Goal: Share content: Share content

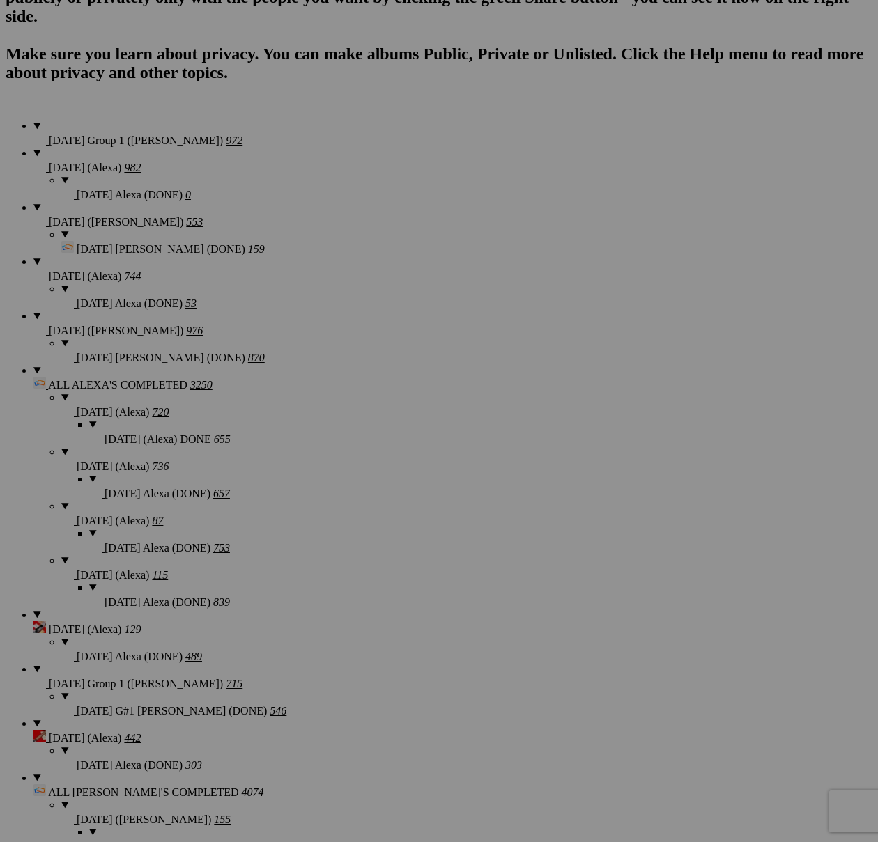
scroll to position [488, 0]
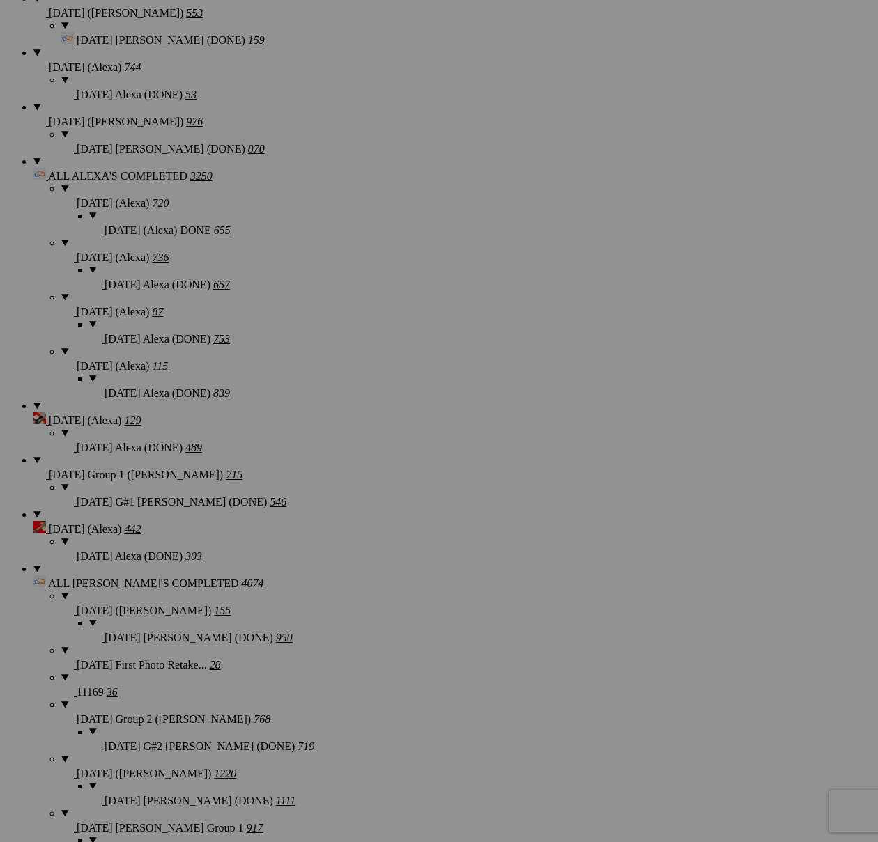
scroll to position [1579, 0]
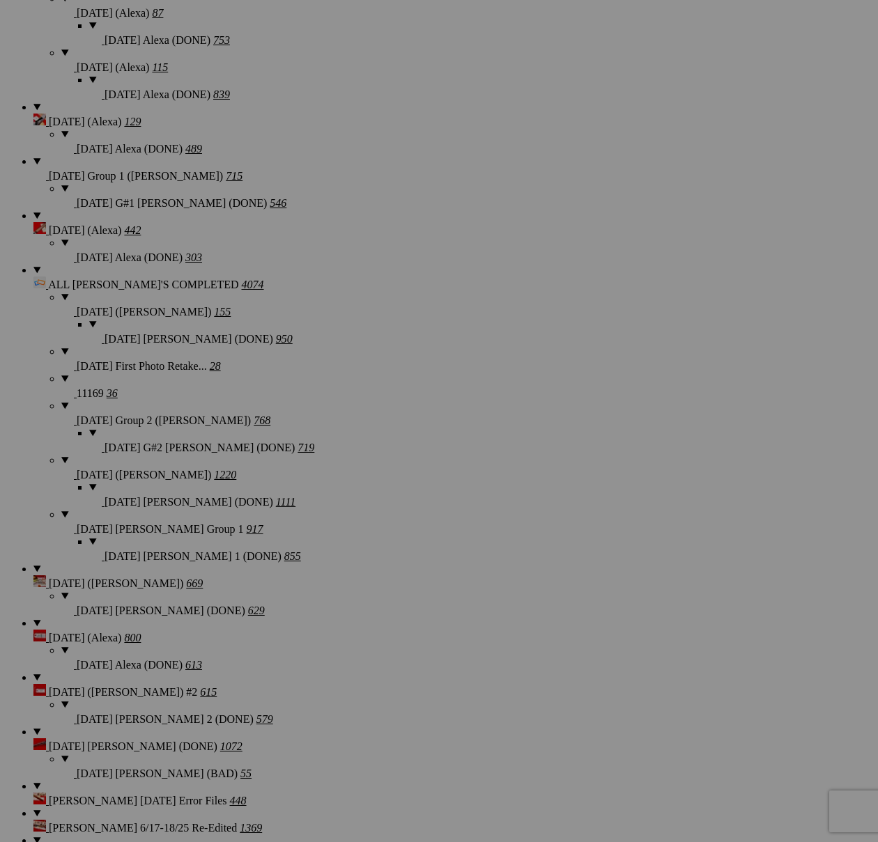
type textarea "<!-- [DOMAIN_NAME] image hosting. HTML Bulk Share code Starts Here --> <div sty…"
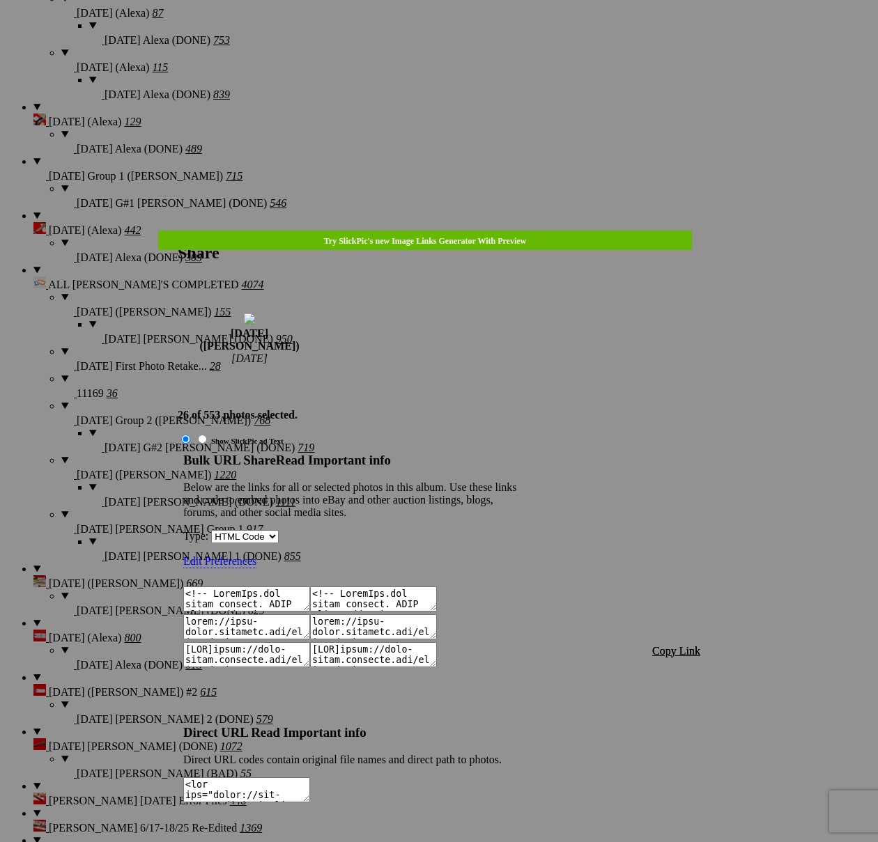
click at [677, 645] on span "Copy Link" at bounding box center [676, 651] width 48 height 12
drag, startPoint x: 483, startPoint y: 52, endPoint x: 465, endPoint y: 40, distance: 21.3
click at [483, 52] on div at bounding box center [439, 421] width 878 height 842
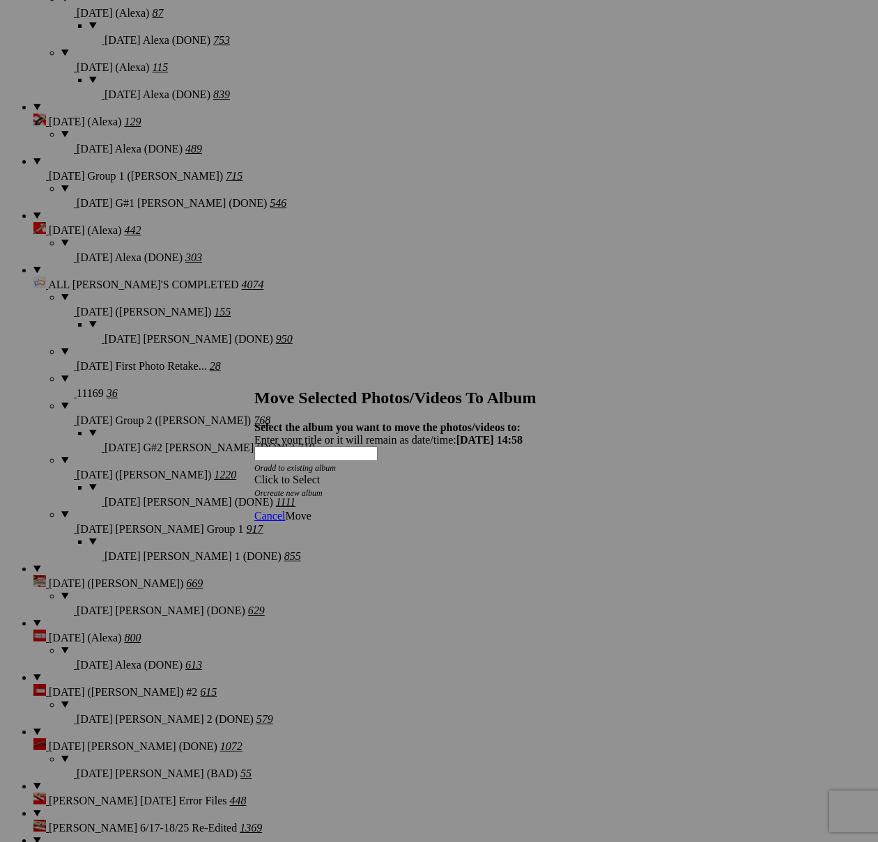
click at [522, 474] on div "Click to Select" at bounding box center [438, 480] width 369 height 13
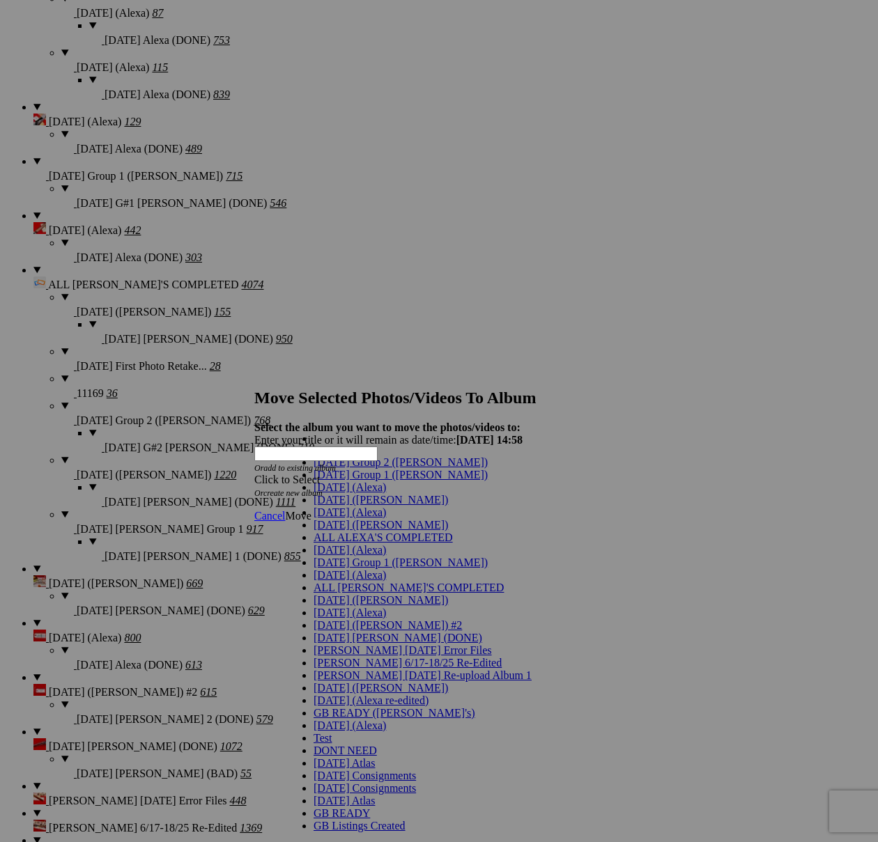
click at [357, 506] on link "[DATE] ([PERSON_NAME])" at bounding box center [380, 500] width 134 height 12
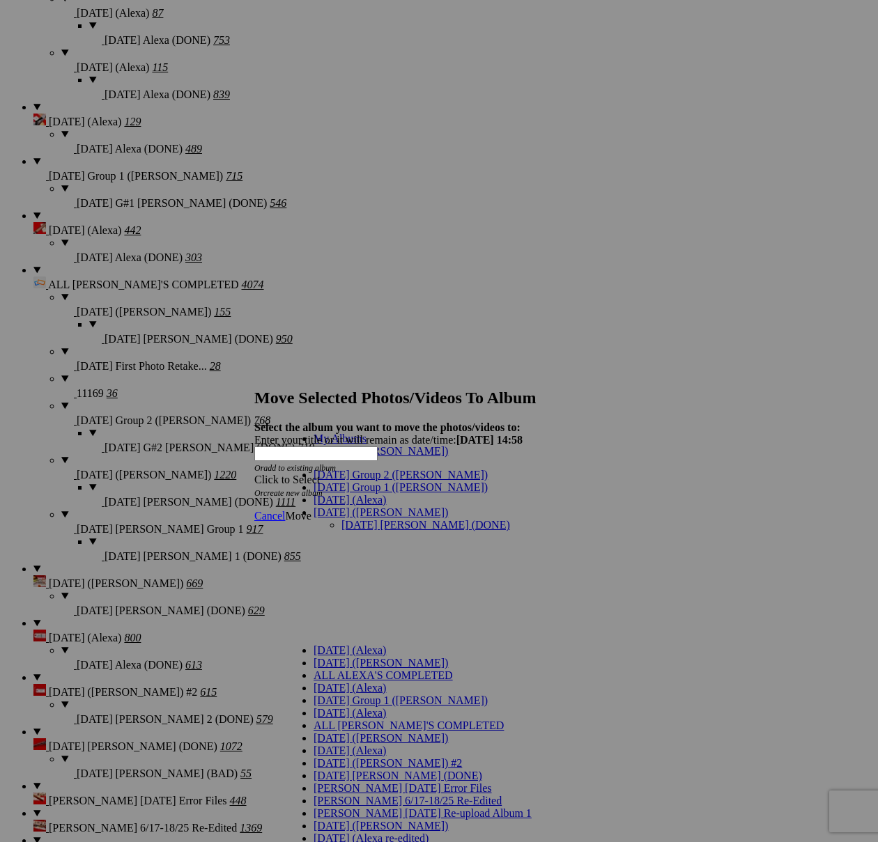
click at [359, 519] on link "[DATE] [PERSON_NAME] (DONE)" at bounding box center [425, 525] width 169 height 12
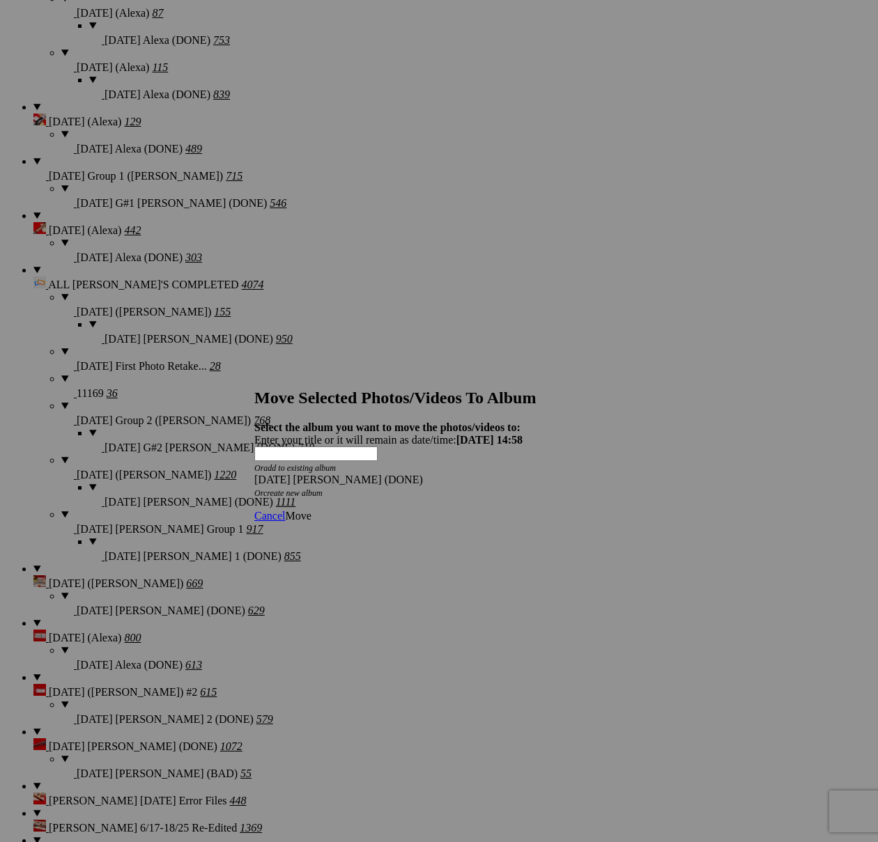
click at [311, 510] on link "Move" at bounding box center [298, 516] width 26 height 12
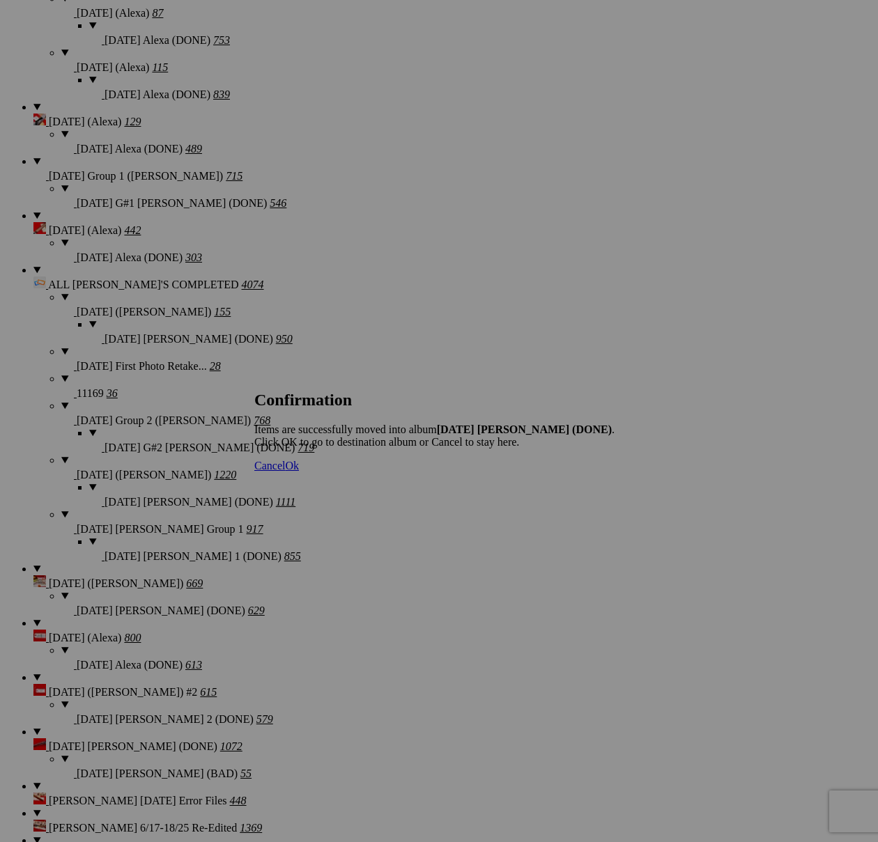
click at [285, 472] on span "Cancel" at bounding box center [269, 466] width 31 height 12
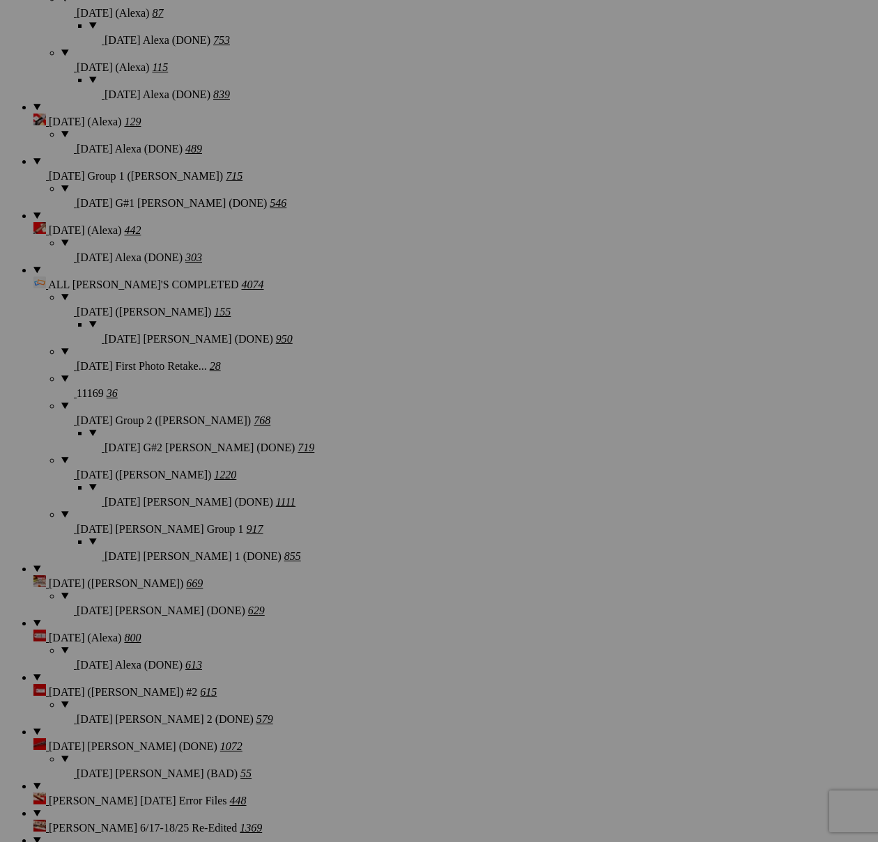
scroll to position [494, 0]
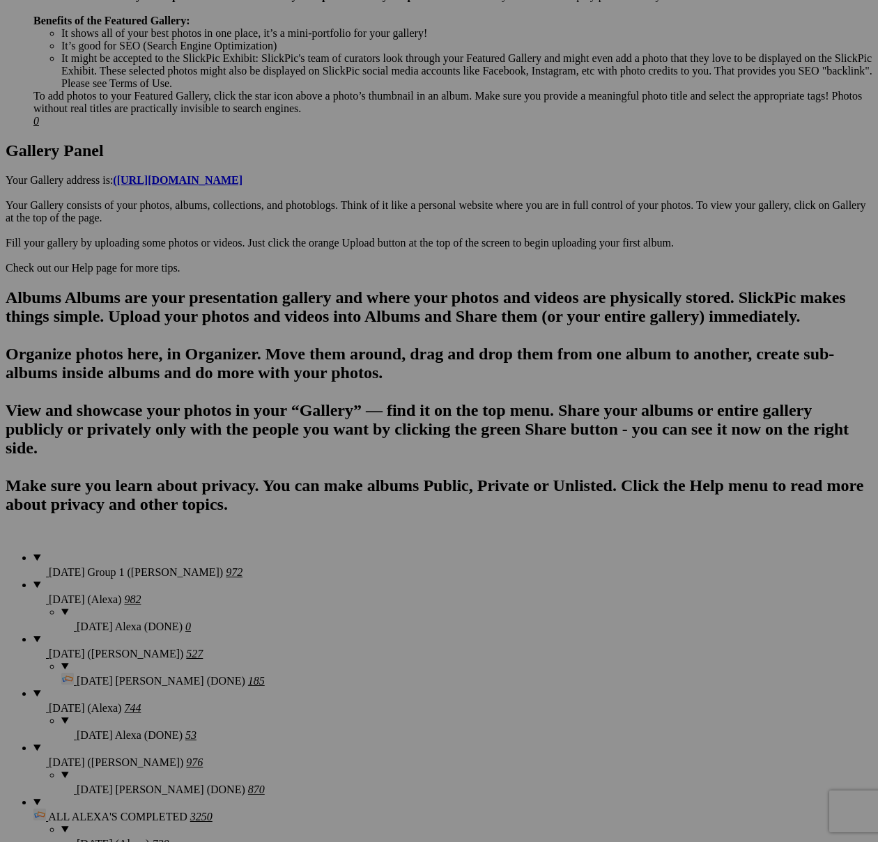
scroll to position [640, 0]
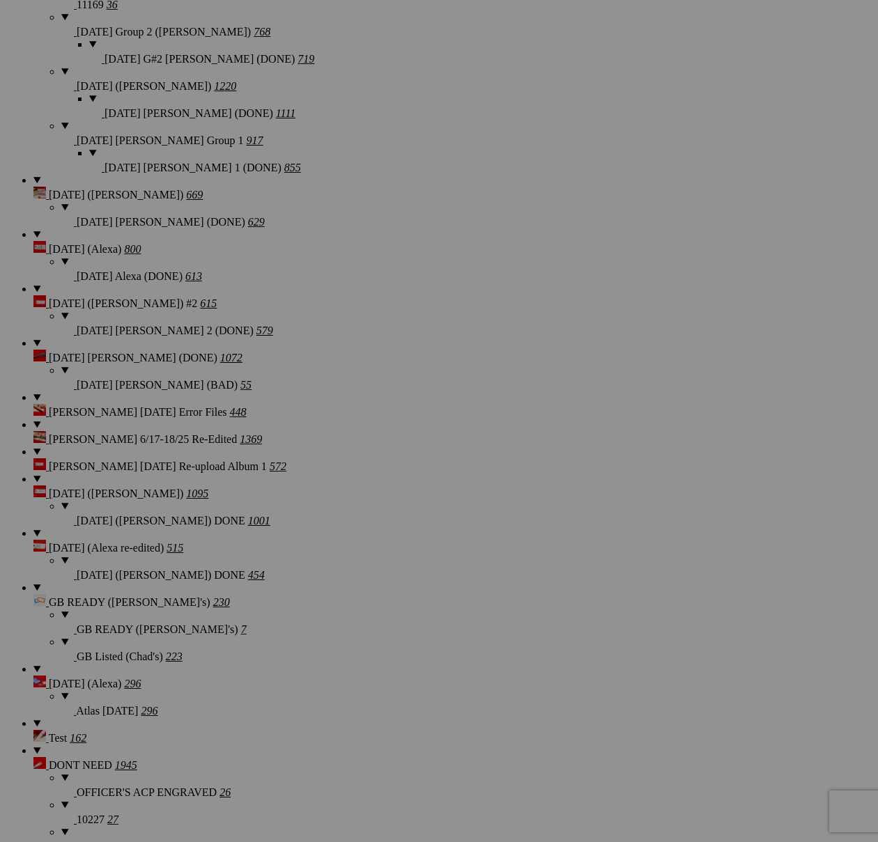
scroll to position [2015, 0]
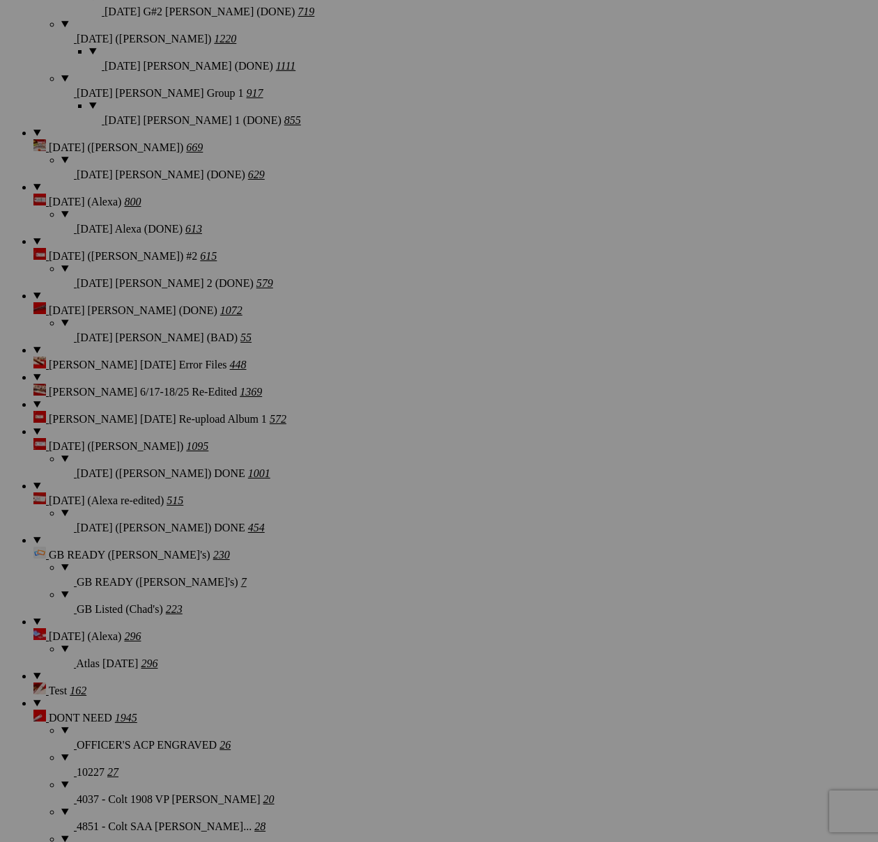
type textarea "<!-- [DOMAIN_NAME] image hosting. HTML Bulk Share code Starts Here --> <div sty…"
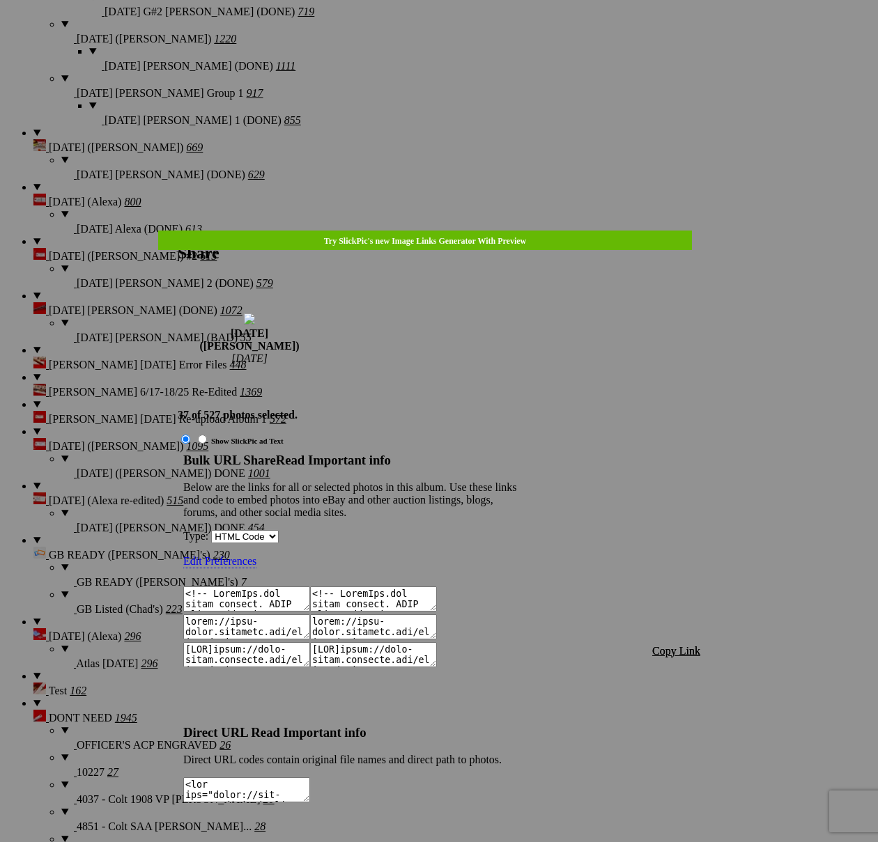
click at [662, 645] on span "Copy Link" at bounding box center [676, 651] width 48 height 12
click at [456, 38] on div at bounding box center [439, 421] width 878 height 842
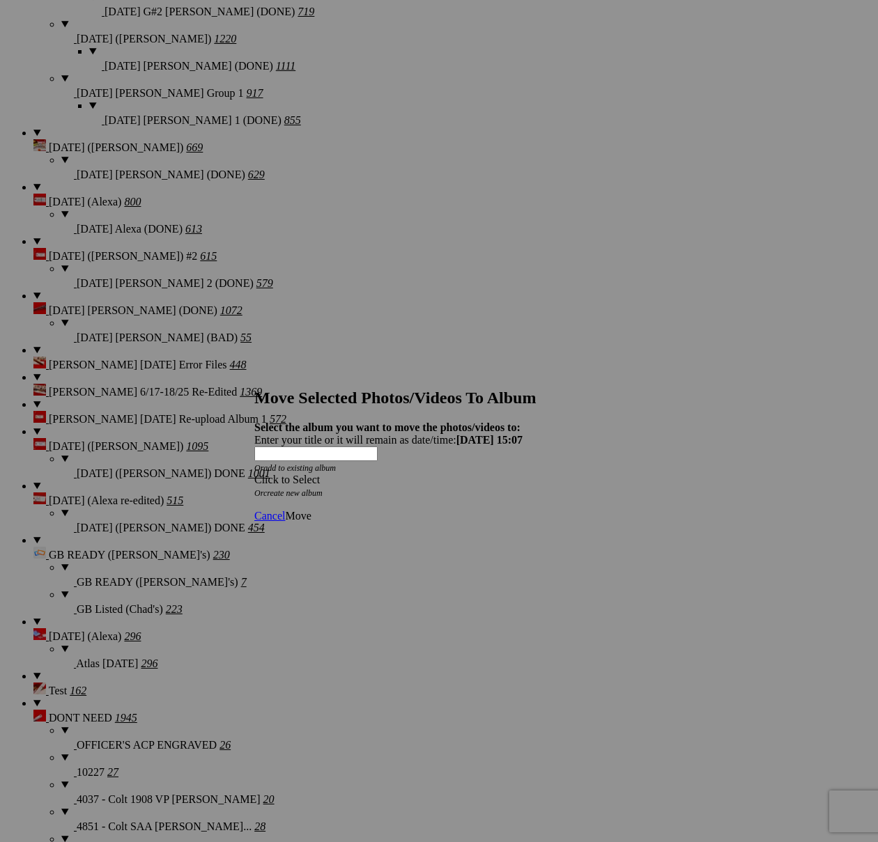
click at [254, 474] on span at bounding box center [254, 480] width 0 height 12
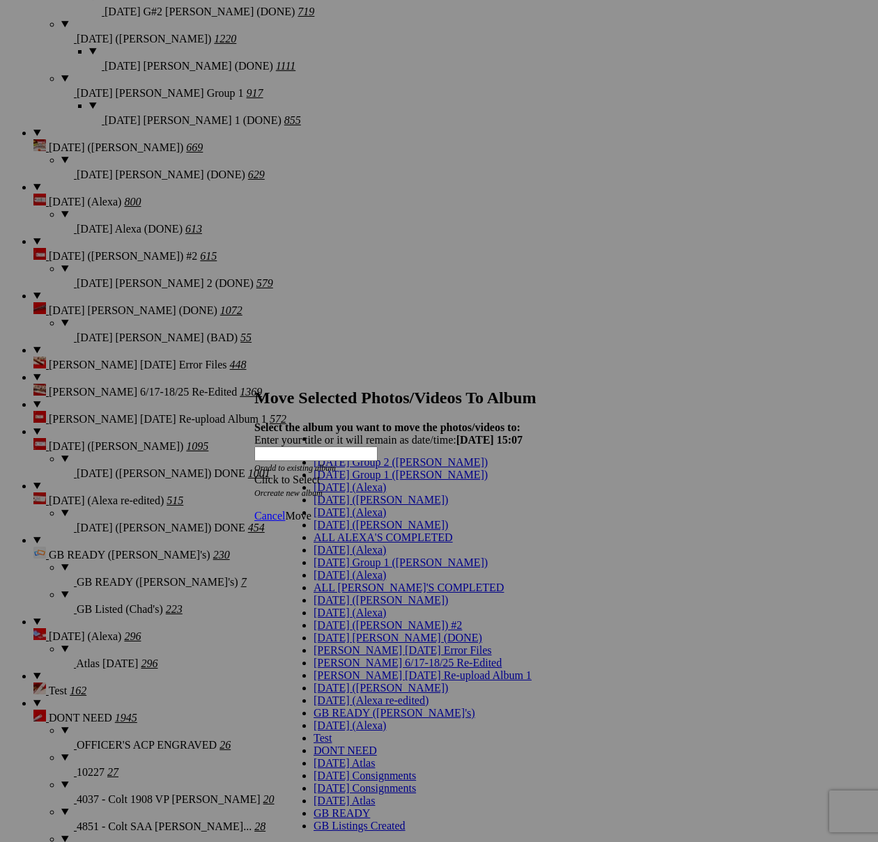
click at [359, 506] on link "[DATE] ([PERSON_NAME])" at bounding box center [380, 500] width 134 height 12
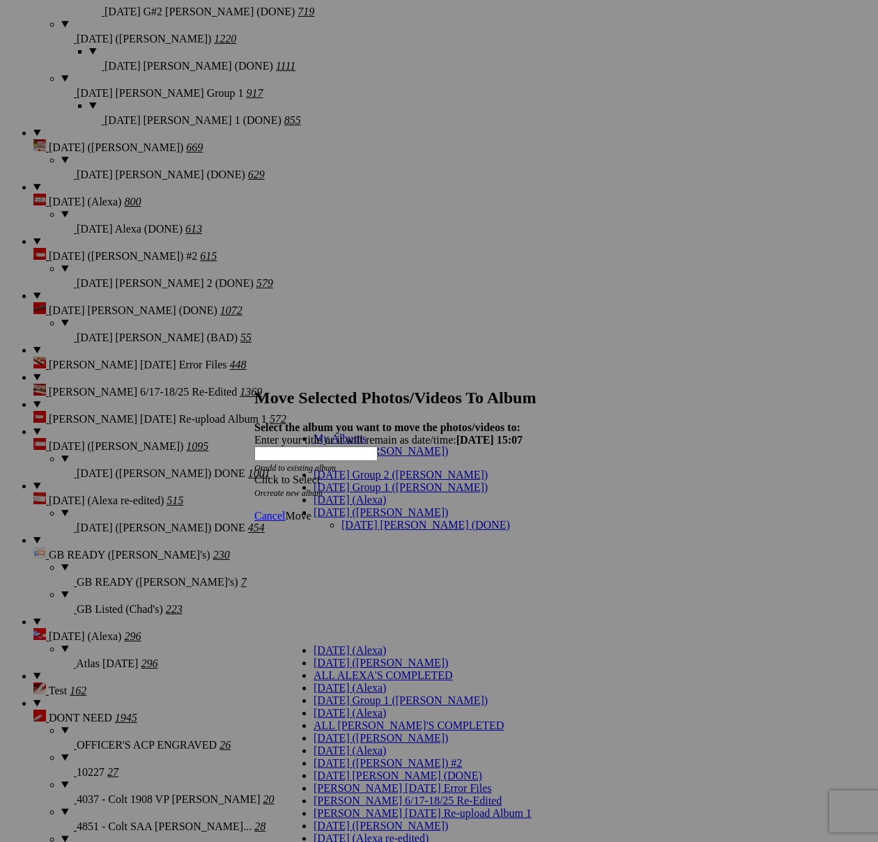
click at [359, 519] on link "[DATE] [PERSON_NAME] (DONE)" at bounding box center [425, 525] width 169 height 12
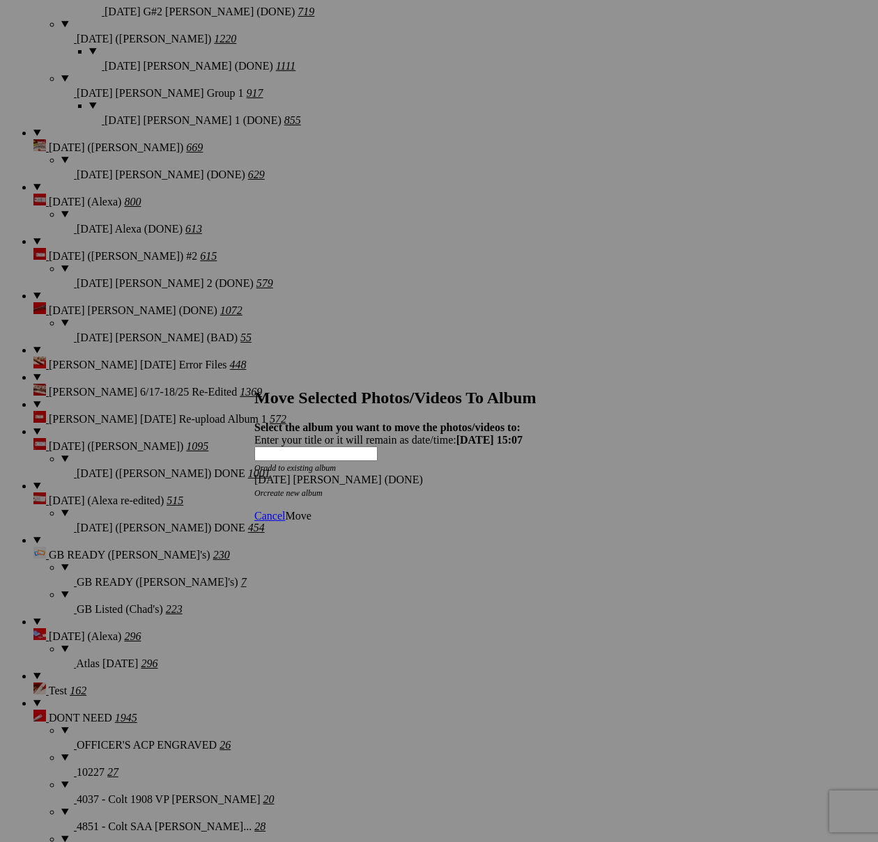
click at [311, 510] on span "Move" at bounding box center [298, 516] width 26 height 12
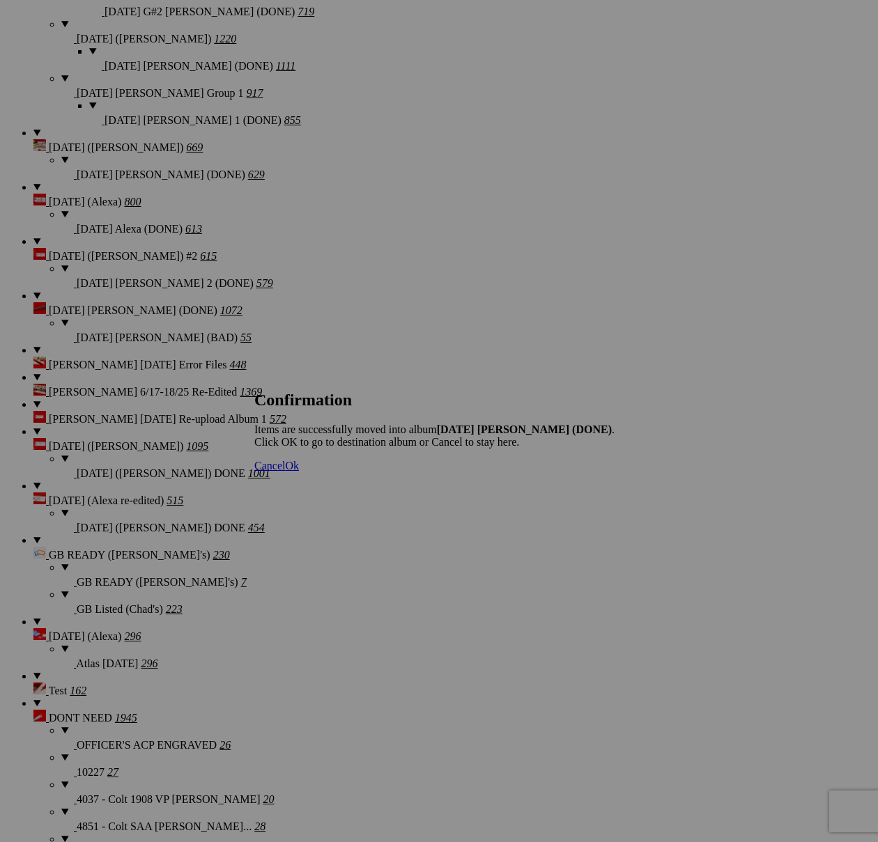
click at [285, 472] on span "Cancel" at bounding box center [269, 466] width 31 height 12
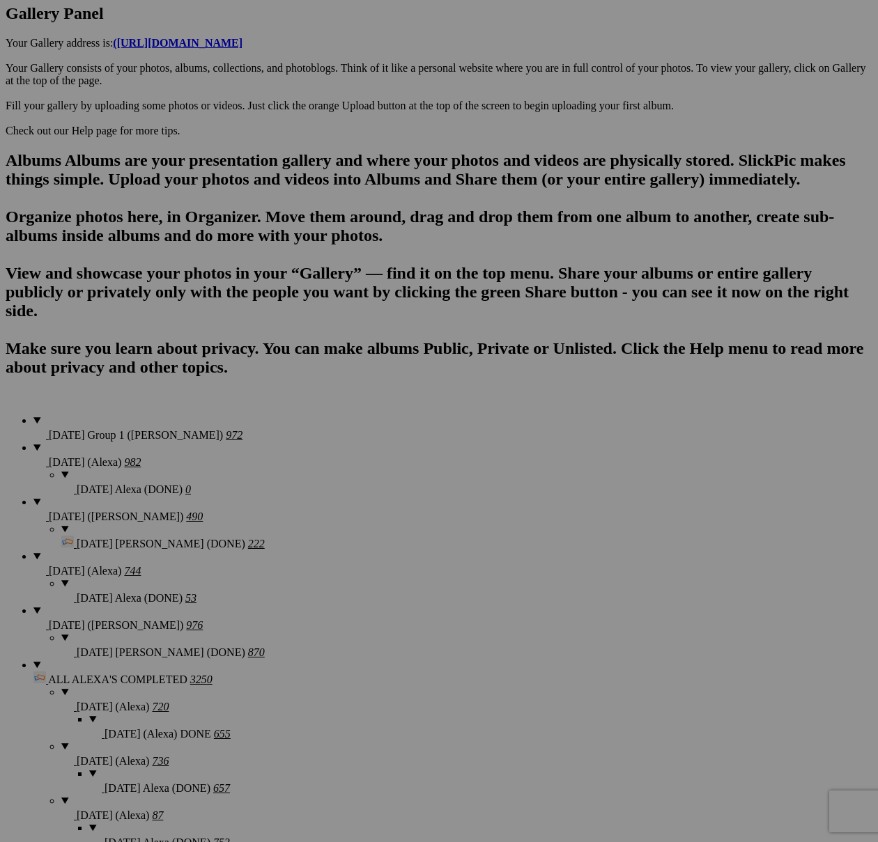
scroll to position [878, 0]
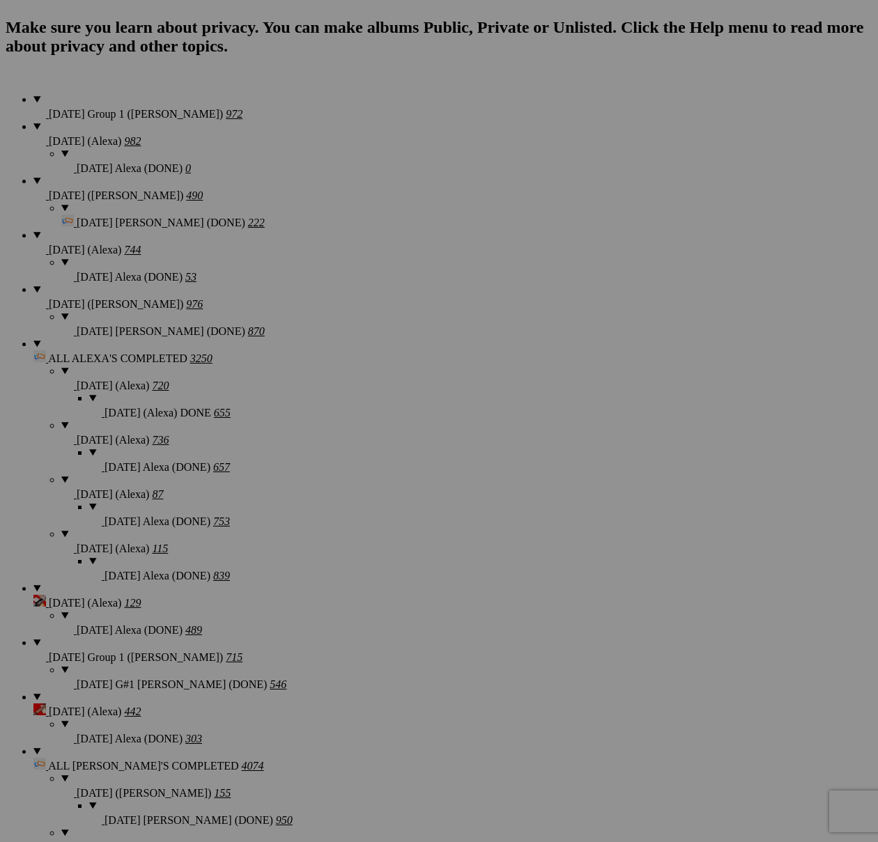
scroll to position [1099, 0]
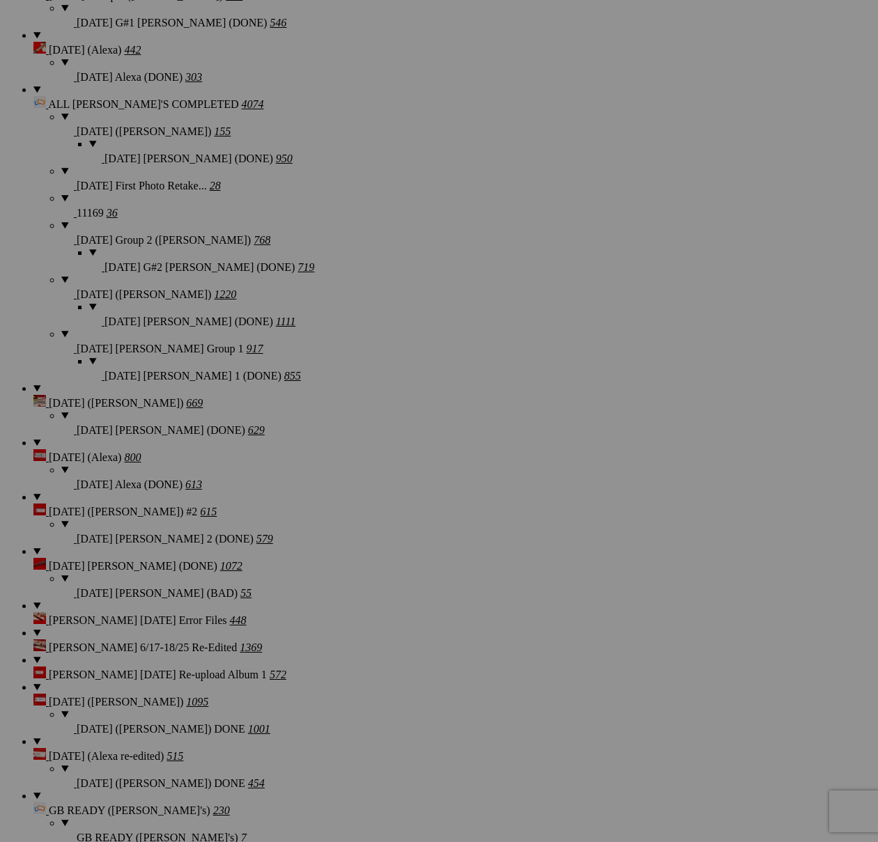
scroll to position [1924, 0]
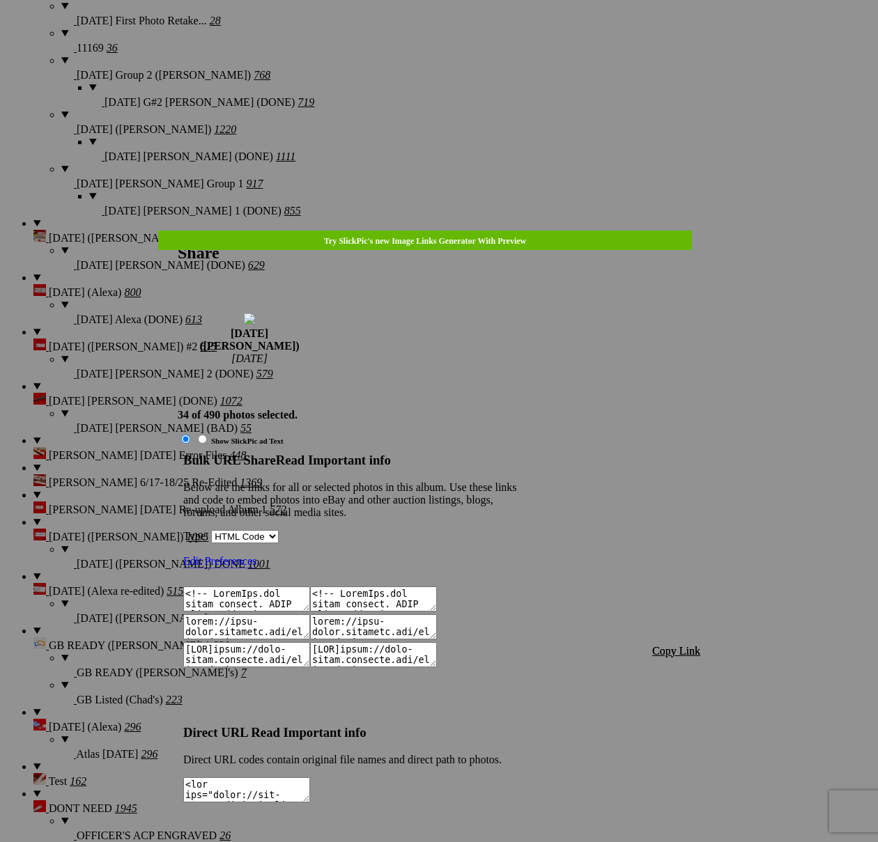
type textarea "<!-- [DOMAIN_NAME] image hosting. HTML Bulk Share code Starts Here --> <div sty…"
click at [683, 645] on span "Copy Link" at bounding box center [676, 651] width 48 height 12
click at [453, 40] on div at bounding box center [439, 421] width 878 height 842
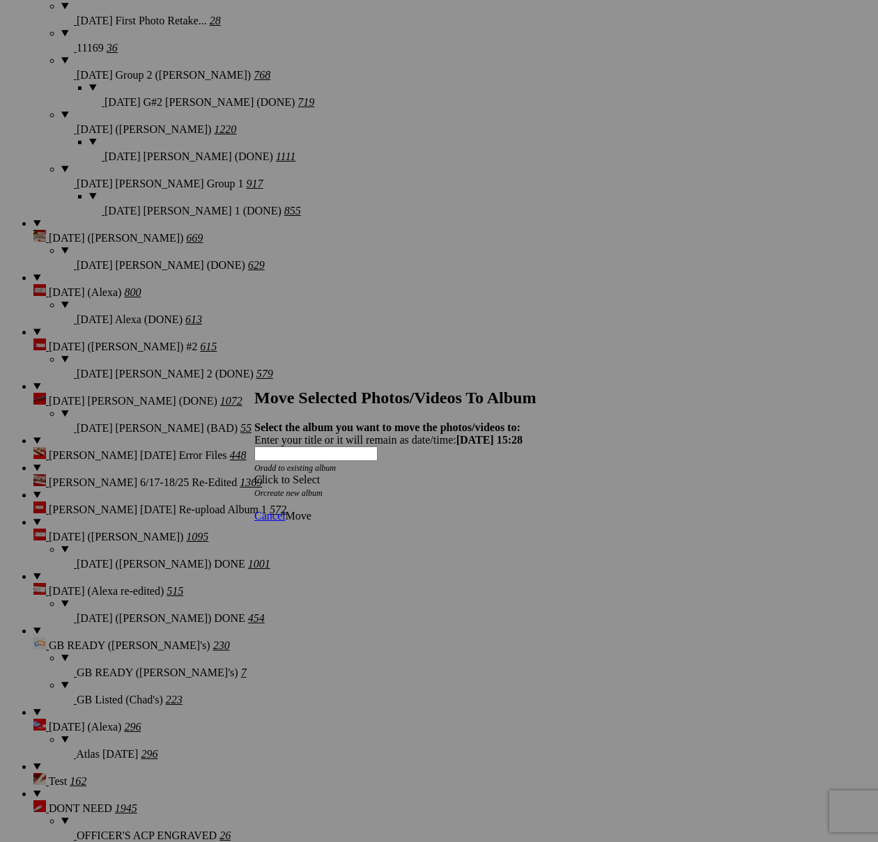
click at [254, 474] on span at bounding box center [254, 480] width 0 height 12
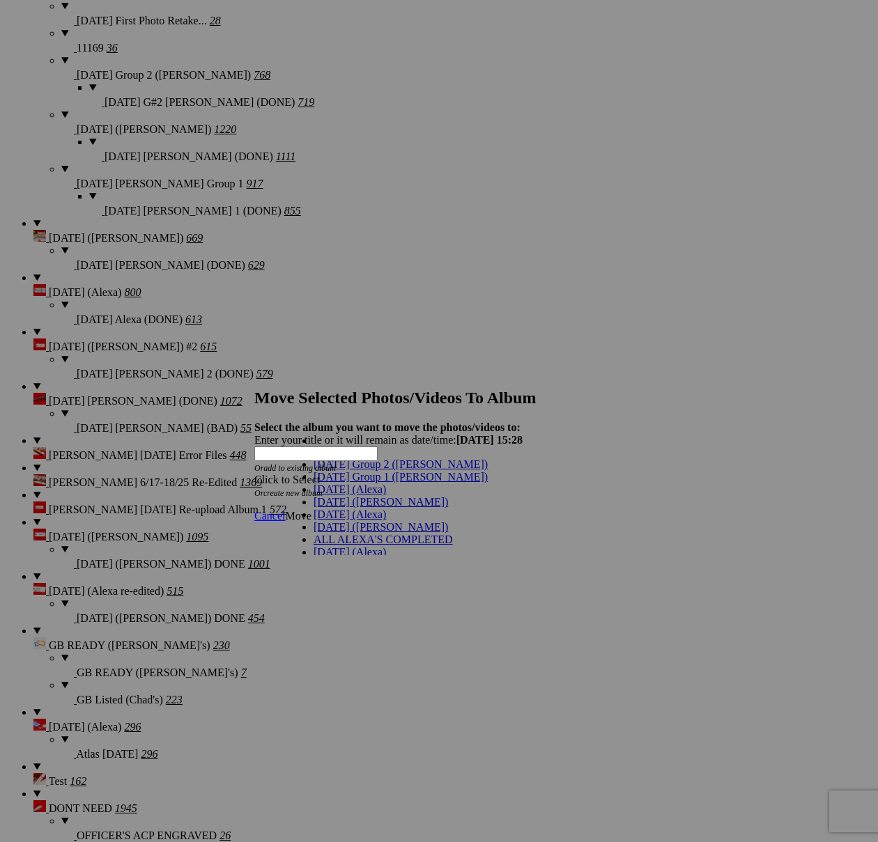
scroll to position [0, 0]
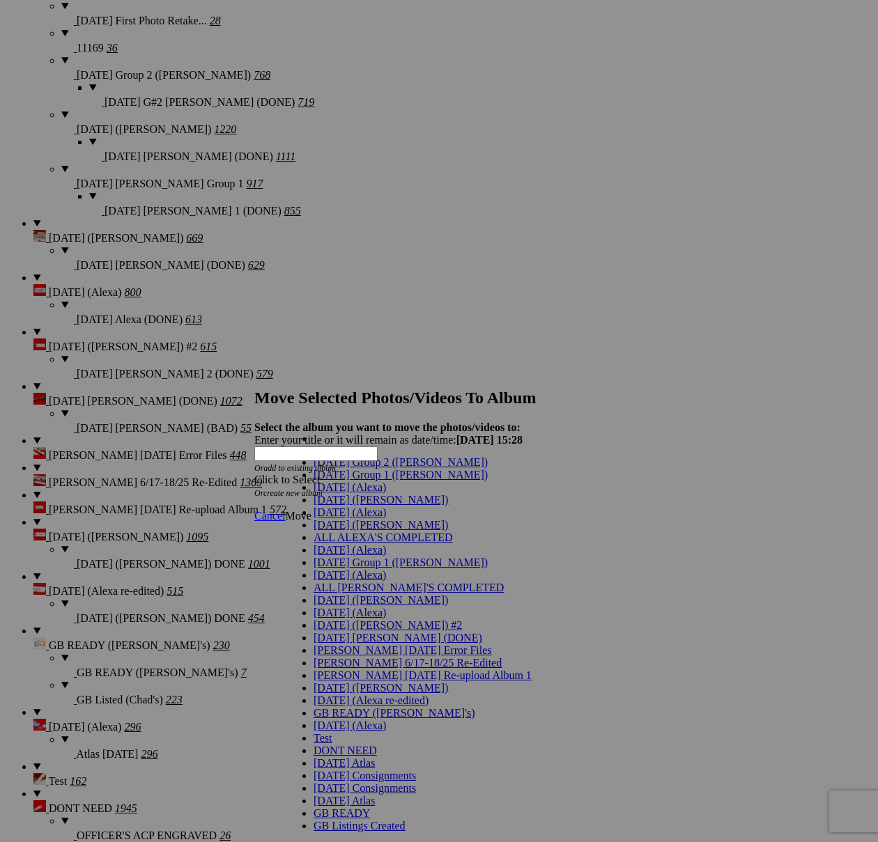
click at [332, 506] on span "[DATE] ([PERSON_NAME])" at bounding box center [380, 500] width 134 height 12
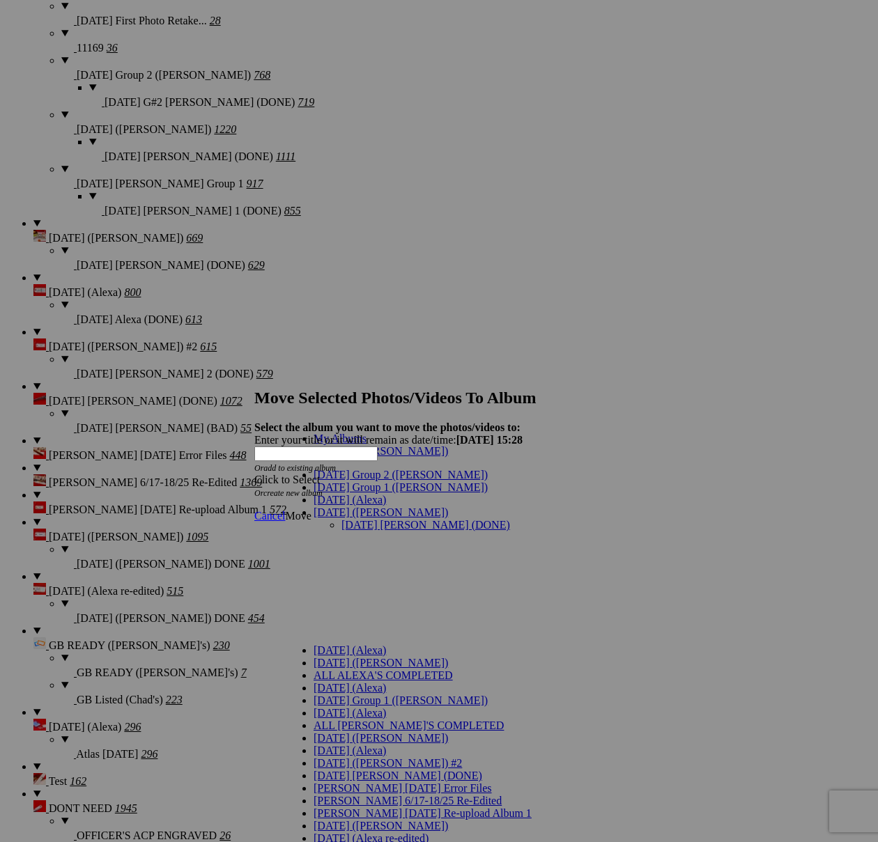
click at [342, 519] on link "[DATE] [PERSON_NAME] (DONE)" at bounding box center [425, 525] width 169 height 12
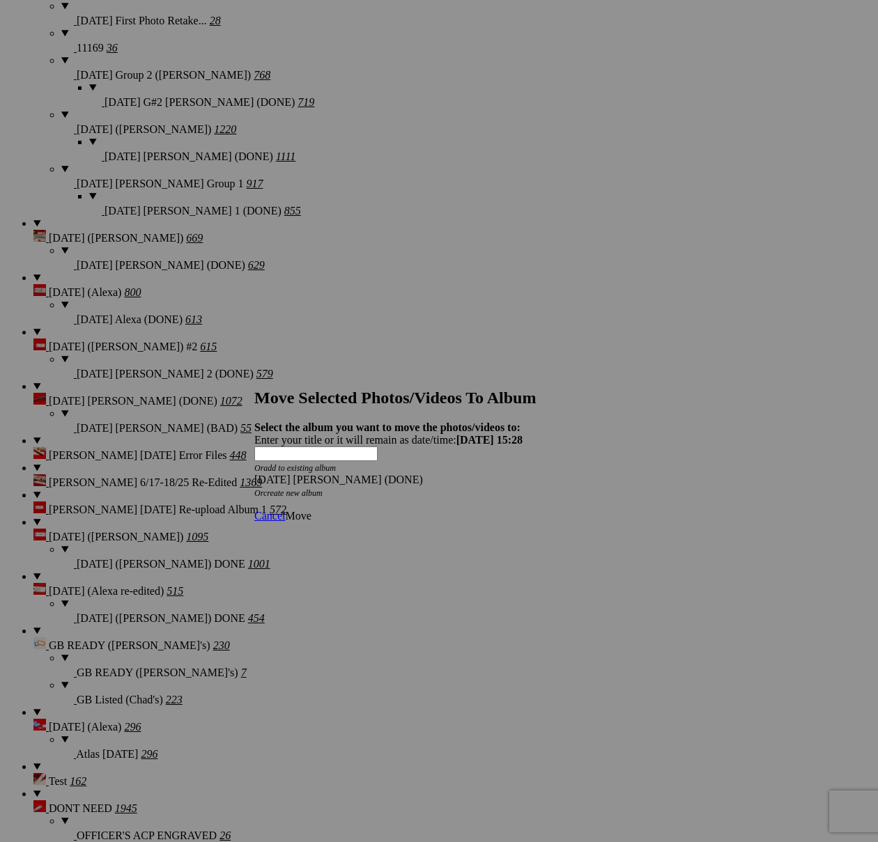
drag, startPoint x: 615, startPoint y: 488, endPoint x: 600, endPoint y: 489, distance: 15.4
click at [311, 510] on span "Move" at bounding box center [298, 516] width 26 height 12
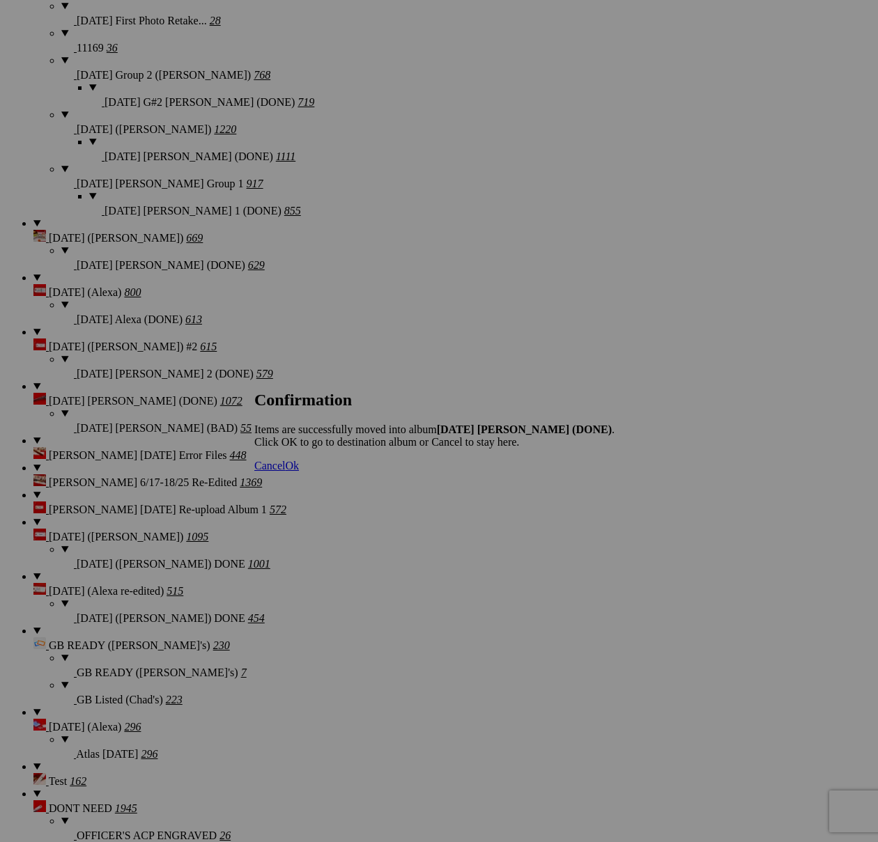
click at [285, 472] on span "Cancel" at bounding box center [269, 466] width 31 height 12
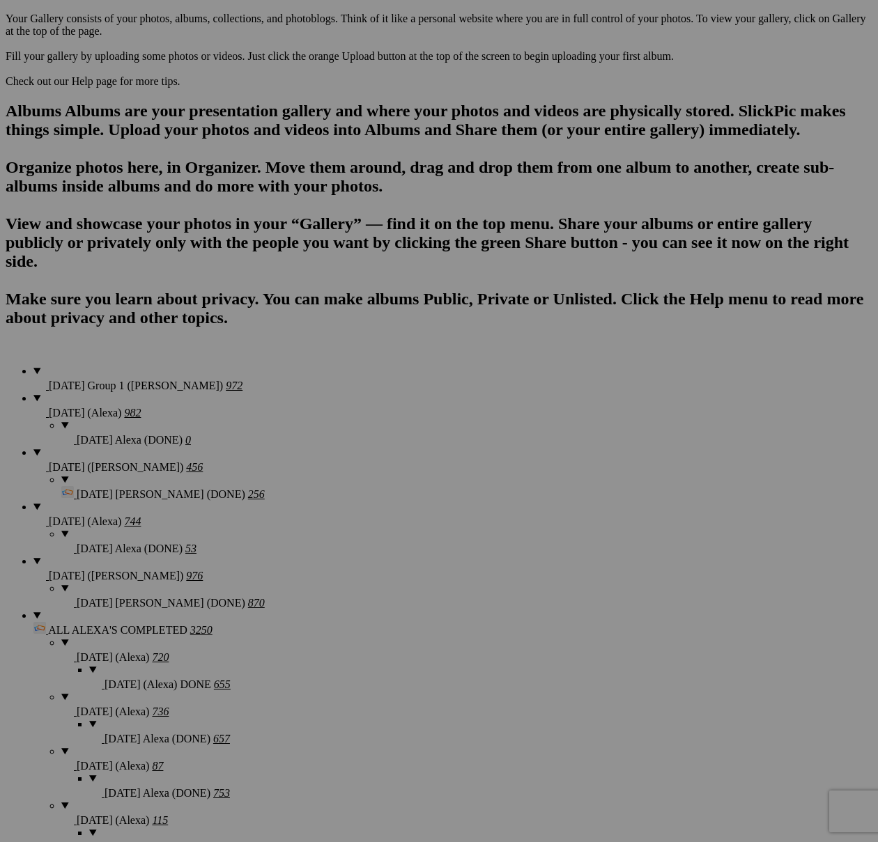
scroll to position [782, 0]
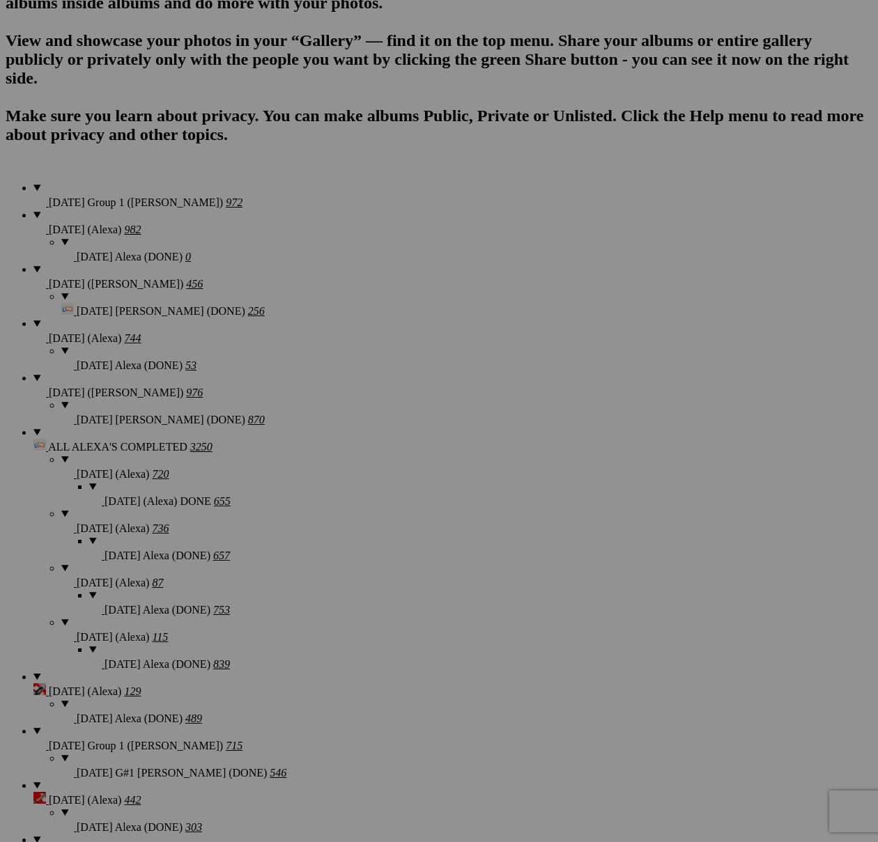
scroll to position [1025, 0]
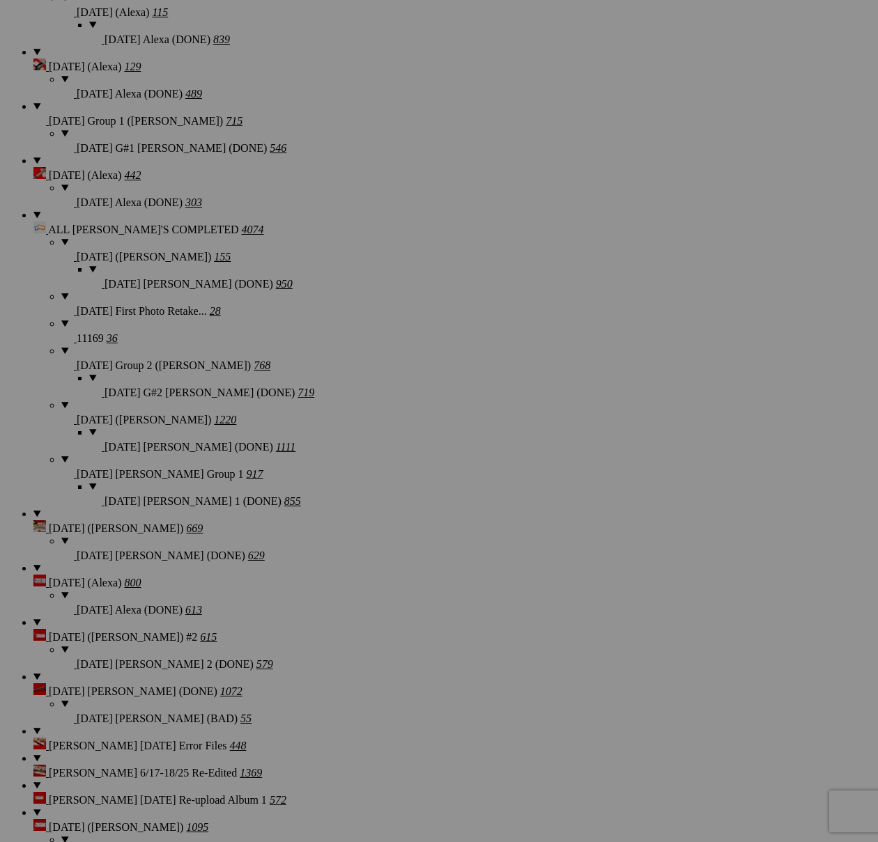
scroll to position [1869, 0]
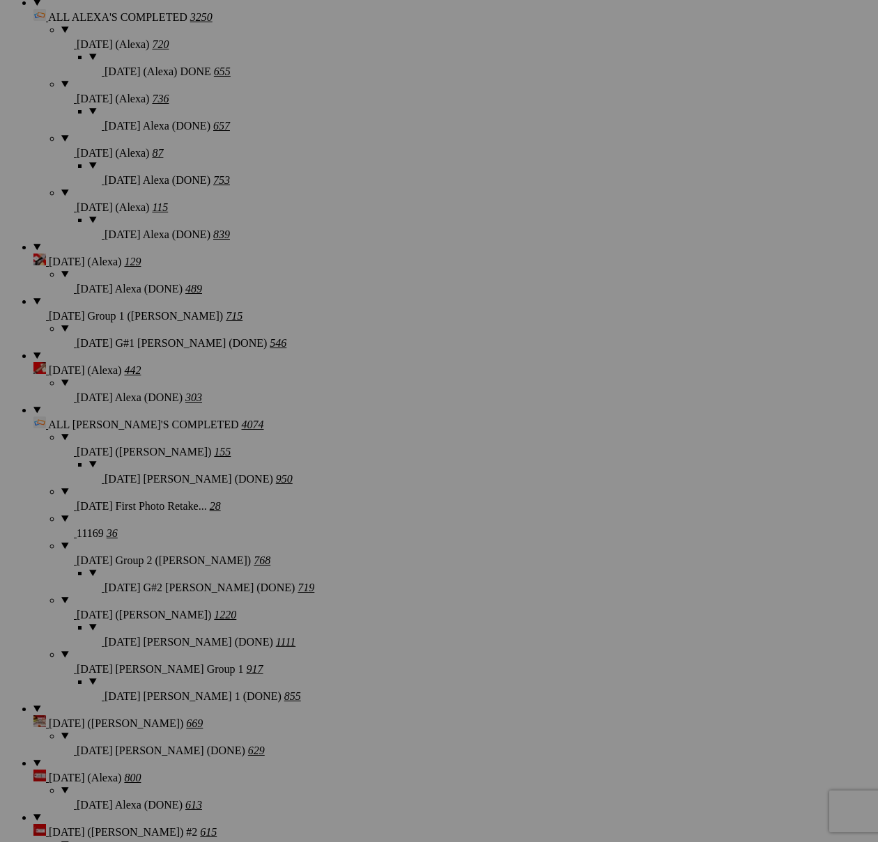
scroll to position [1443, 0]
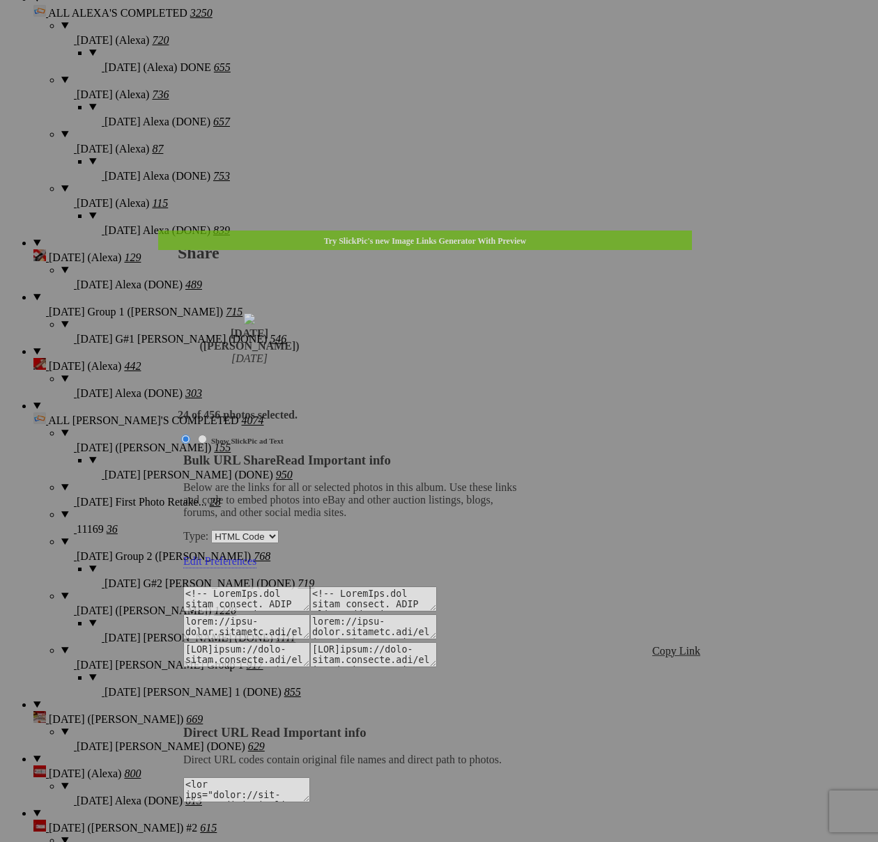
type textarea "<!-- [DOMAIN_NAME] image hosting. HTML Bulk Share code Starts Here --> <div sty…"
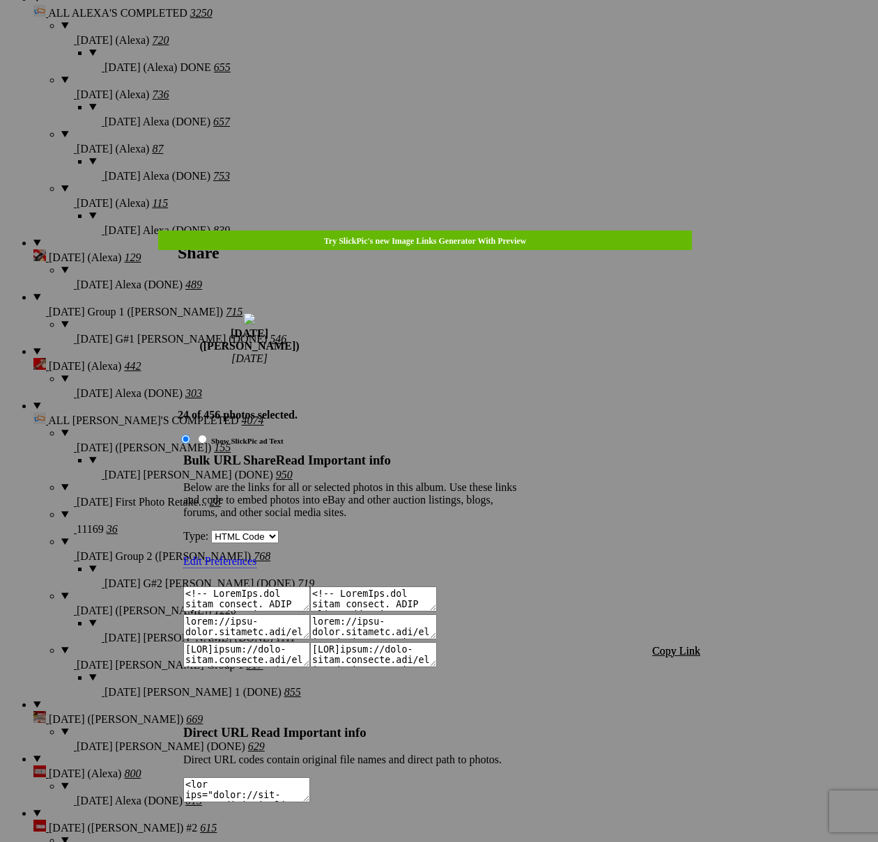
click at [682, 645] on span "Copy Link" at bounding box center [676, 651] width 48 height 12
click at [457, 33] on div at bounding box center [439, 421] width 878 height 842
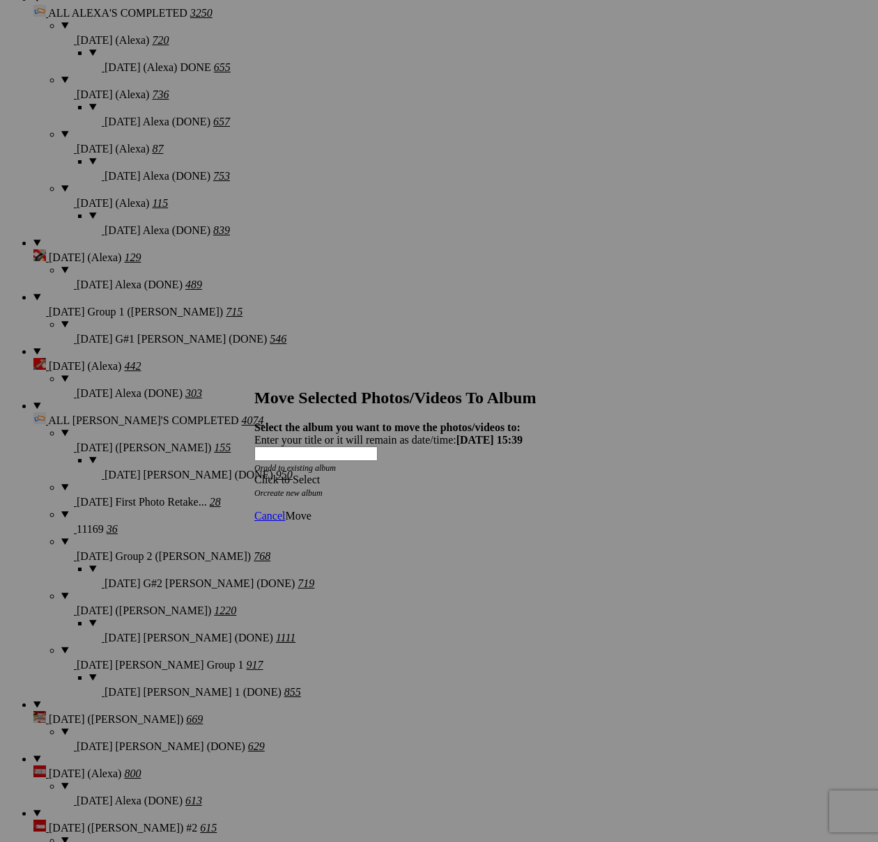
click at [528, 474] on div "Click to Select" at bounding box center [438, 480] width 369 height 13
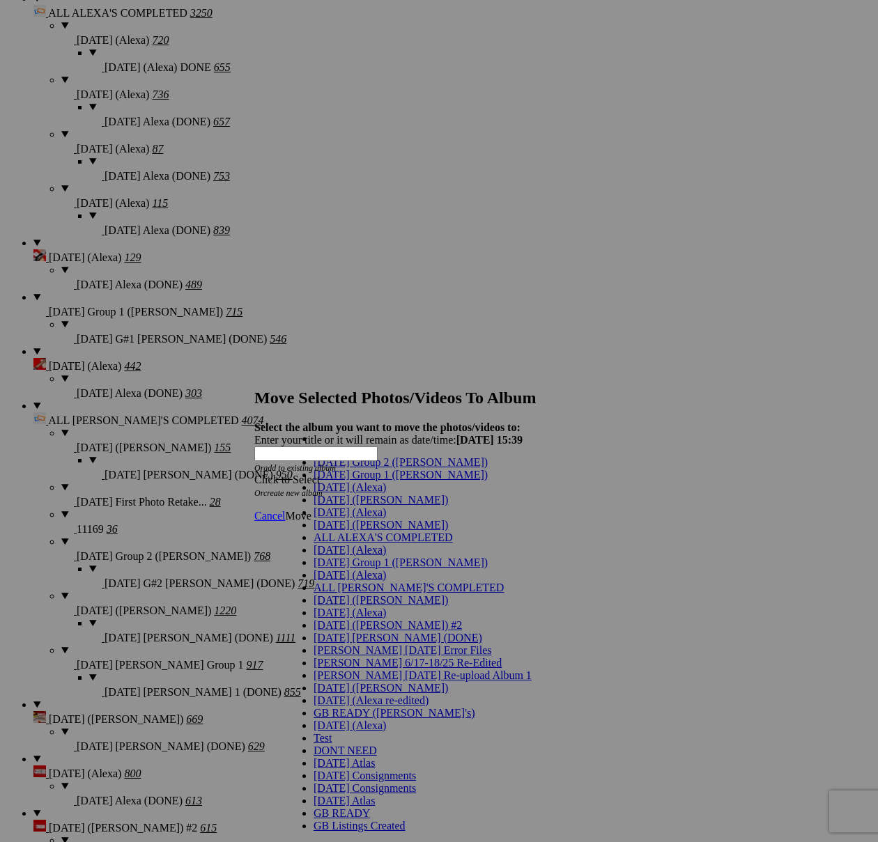
click at [330, 506] on span "[DATE] ([PERSON_NAME])" at bounding box center [380, 500] width 134 height 12
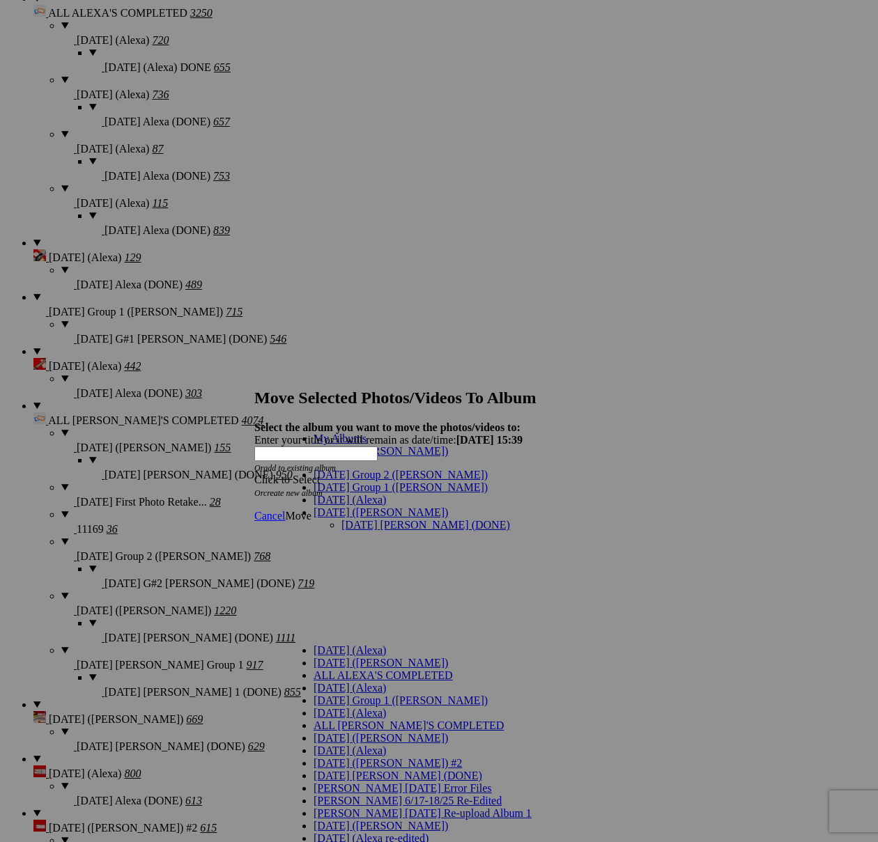
click at [341, 519] on link "[DATE] [PERSON_NAME] (DONE)" at bounding box center [425, 525] width 169 height 12
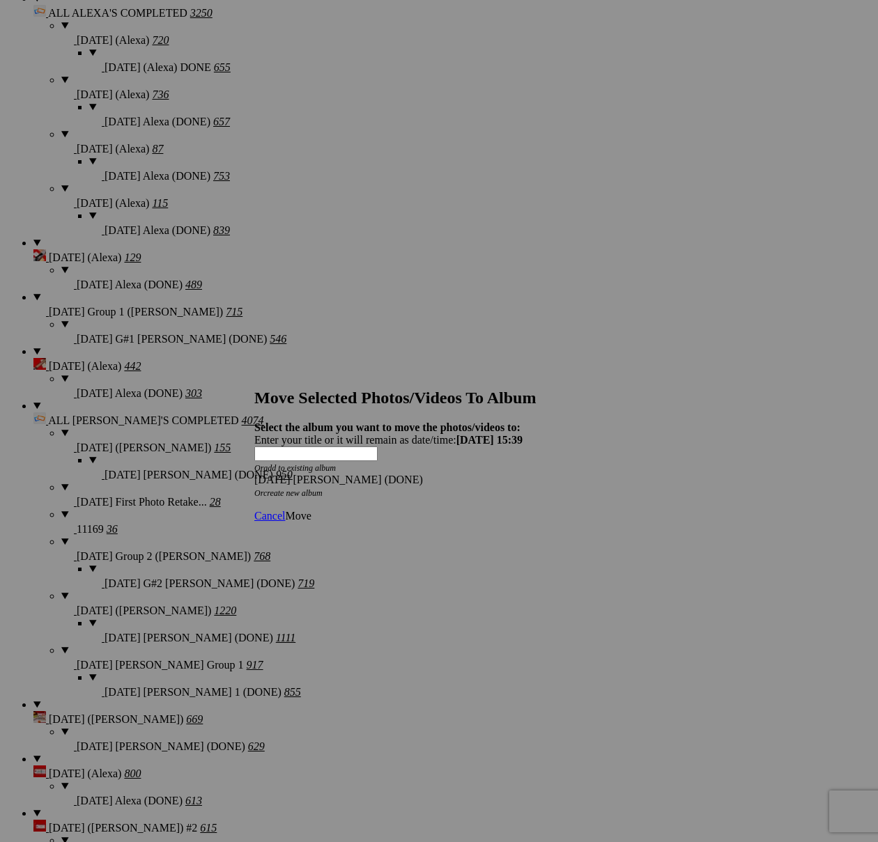
drag, startPoint x: 614, startPoint y: 482, endPoint x: 596, endPoint y: 483, distance: 17.5
click at [311, 510] on span "Move" at bounding box center [298, 516] width 26 height 12
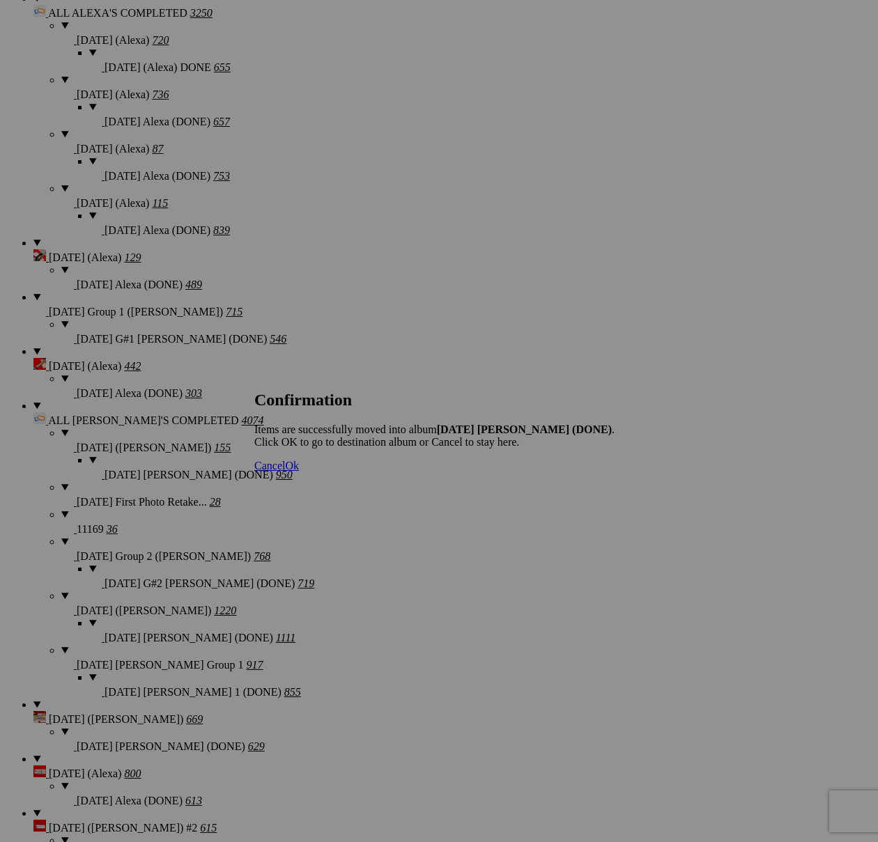
click at [285, 472] on span "Cancel" at bounding box center [269, 466] width 31 height 12
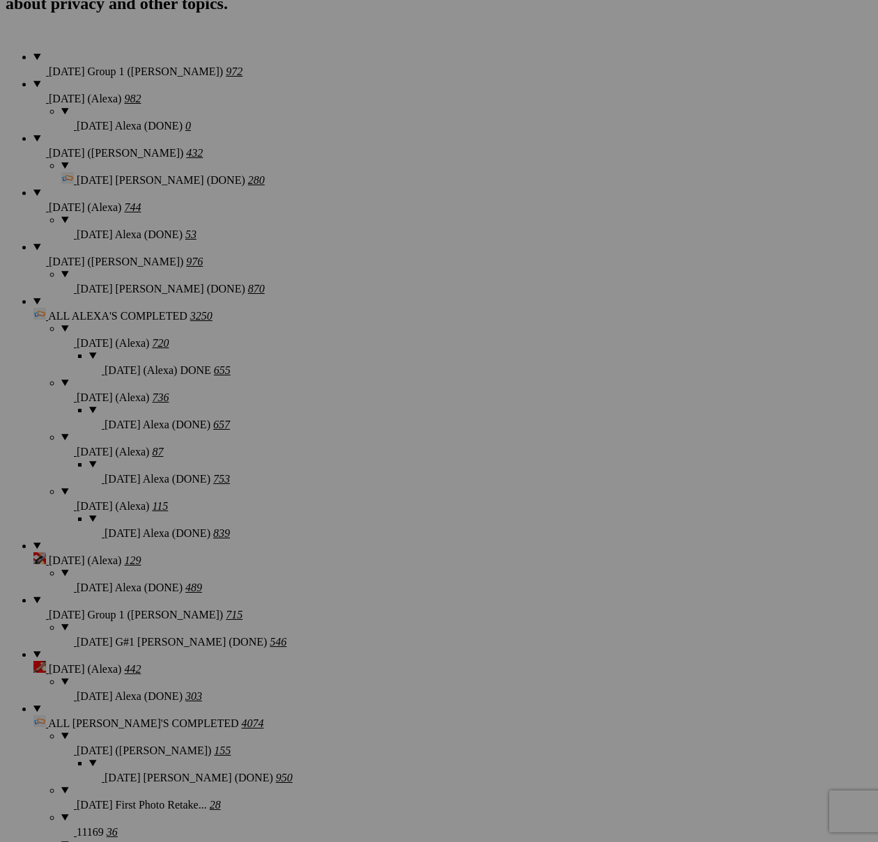
scroll to position [1159, 0]
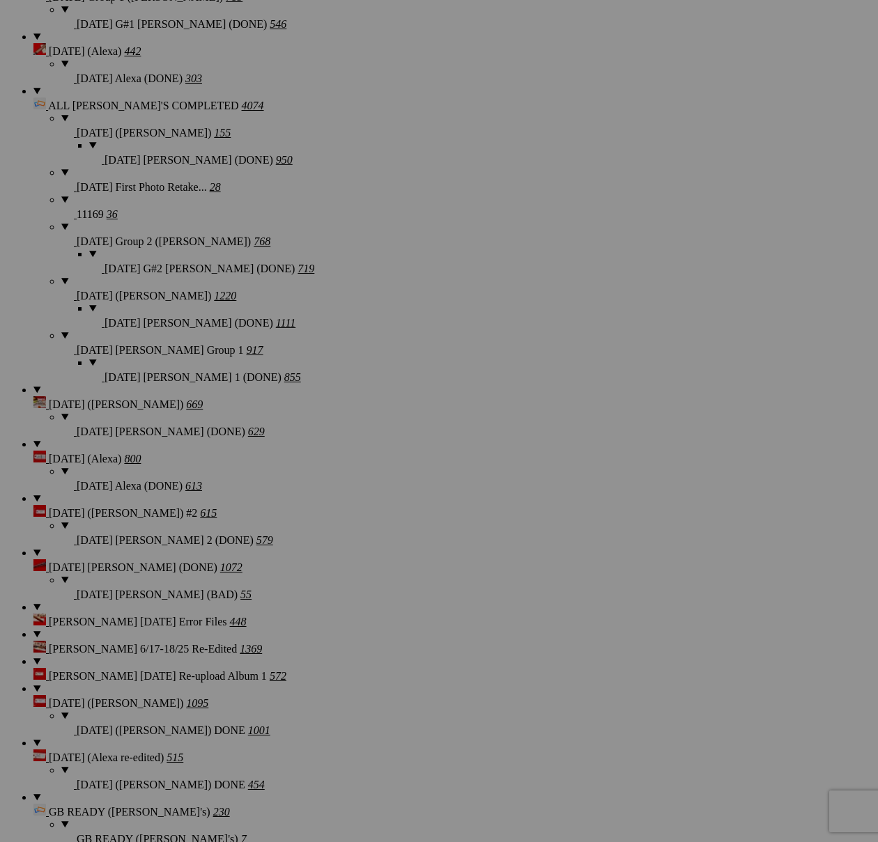
scroll to position [1768, 0]
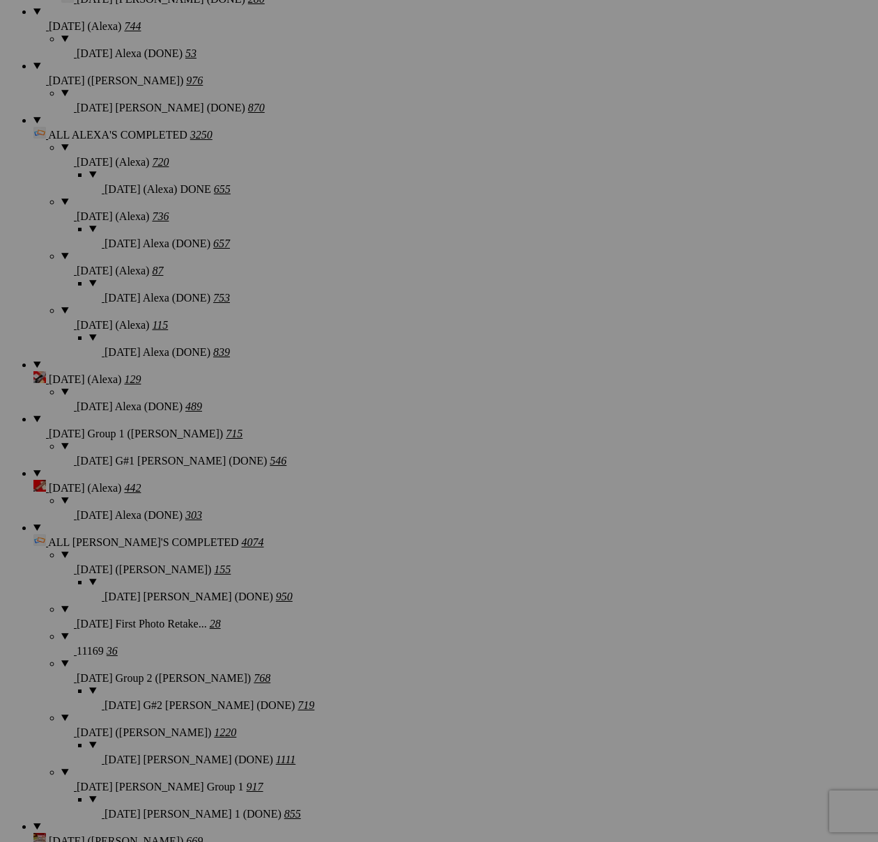
scroll to position [1305, 0]
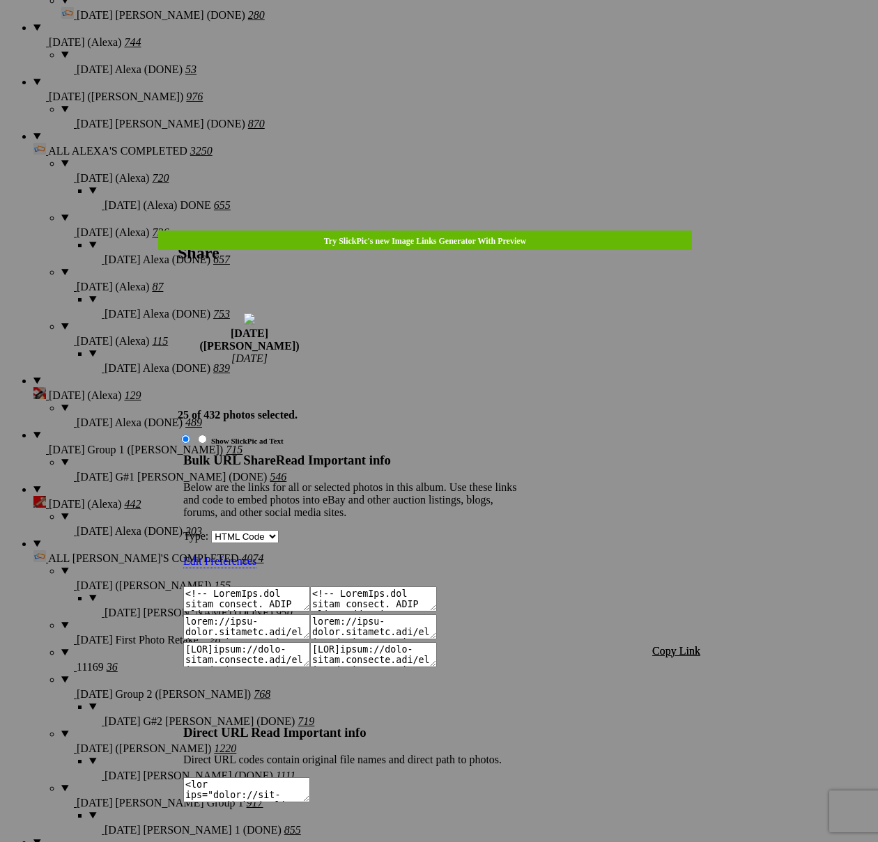
click at [672, 645] on span "Copy Link" at bounding box center [676, 651] width 48 height 12
click at [671, 645] on span "Copy Link" at bounding box center [676, 651] width 48 height 12
click at [448, 45] on div at bounding box center [439, 421] width 878 height 842
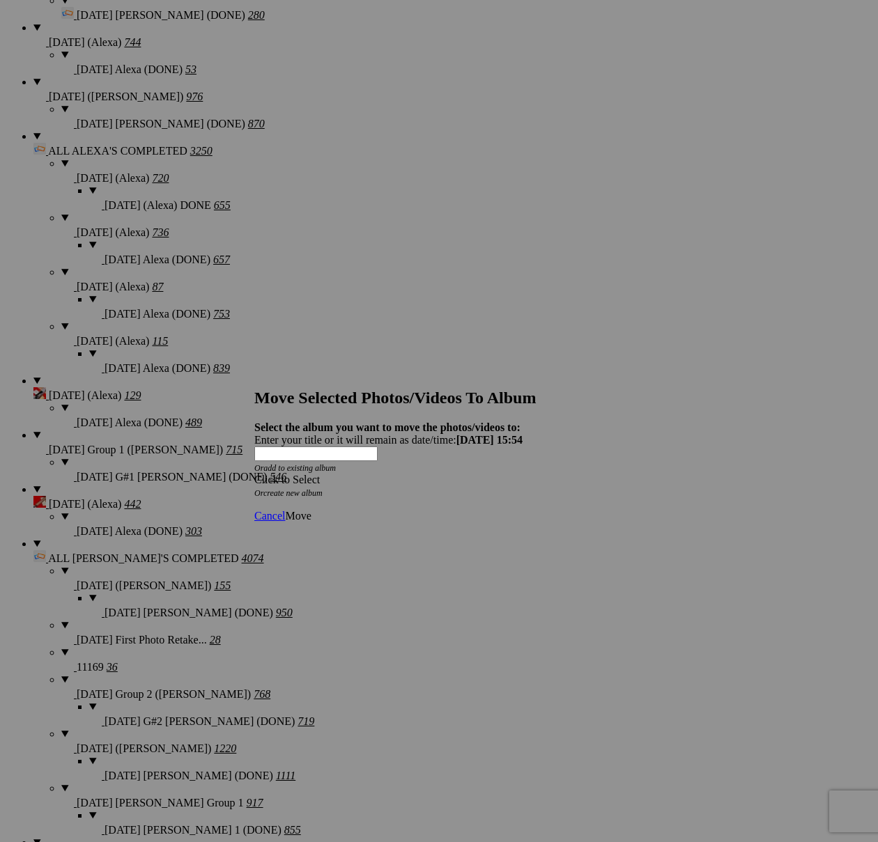
click at [523, 474] on div "Click to Select" at bounding box center [438, 480] width 369 height 13
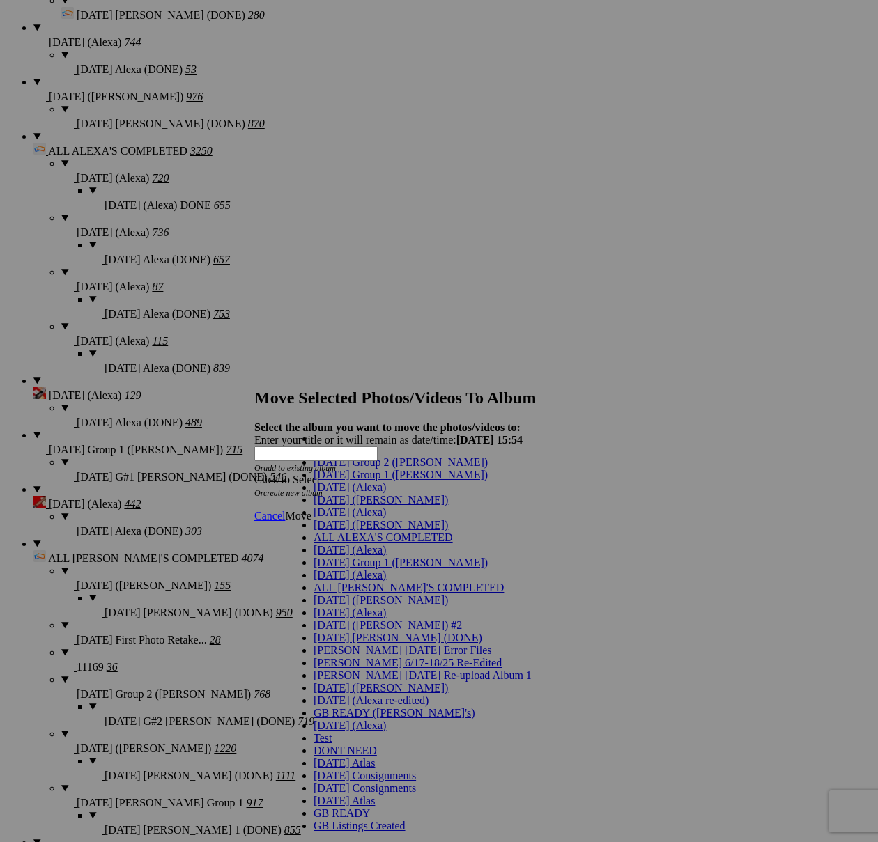
click at [339, 506] on span "[DATE] ([PERSON_NAME])" at bounding box center [380, 500] width 134 height 12
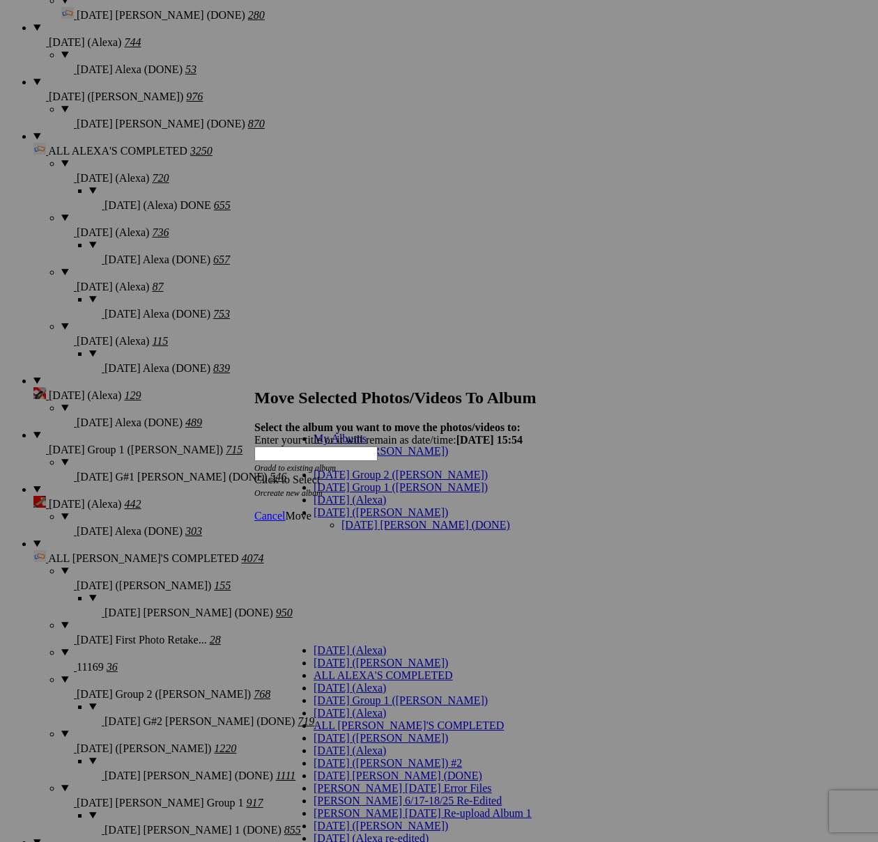
drag, startPoint x: 345, startPoint y: 492, endPoint x: 401, endPoint y: 499, distance: 56.9
click at [345, 519] on link "[DATE] [PERSON_NAME] (DONE)" at bounding box center [425, 525] width 169 height 12
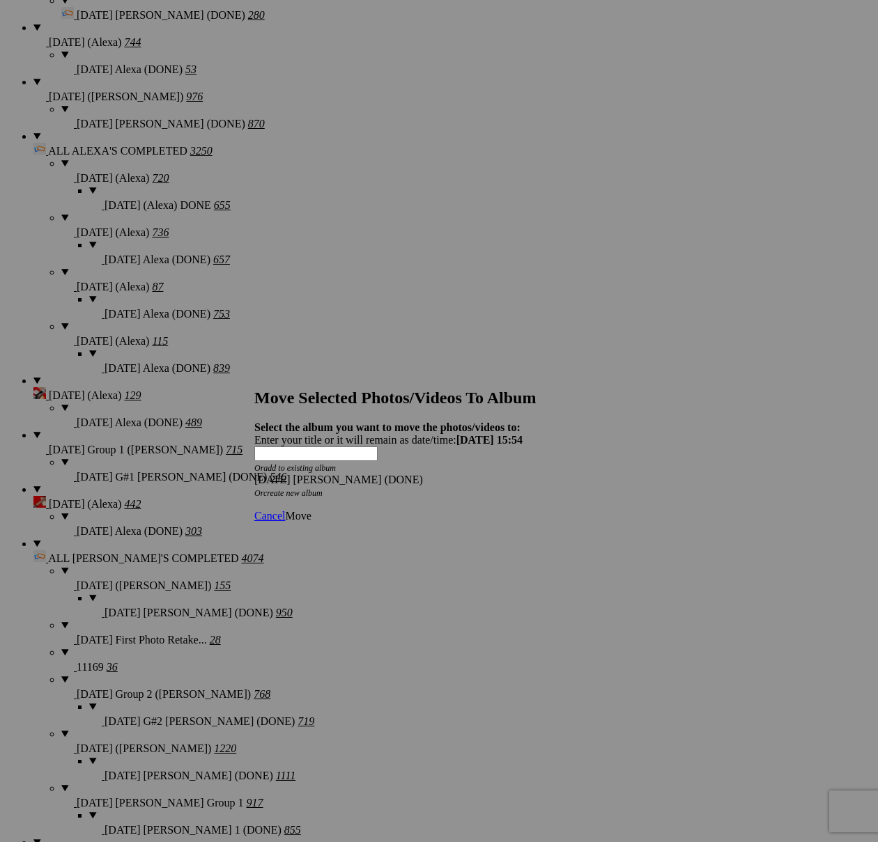
click at [311, 510] on span "Move" at bounding box center [298, 516] width 26 height 12
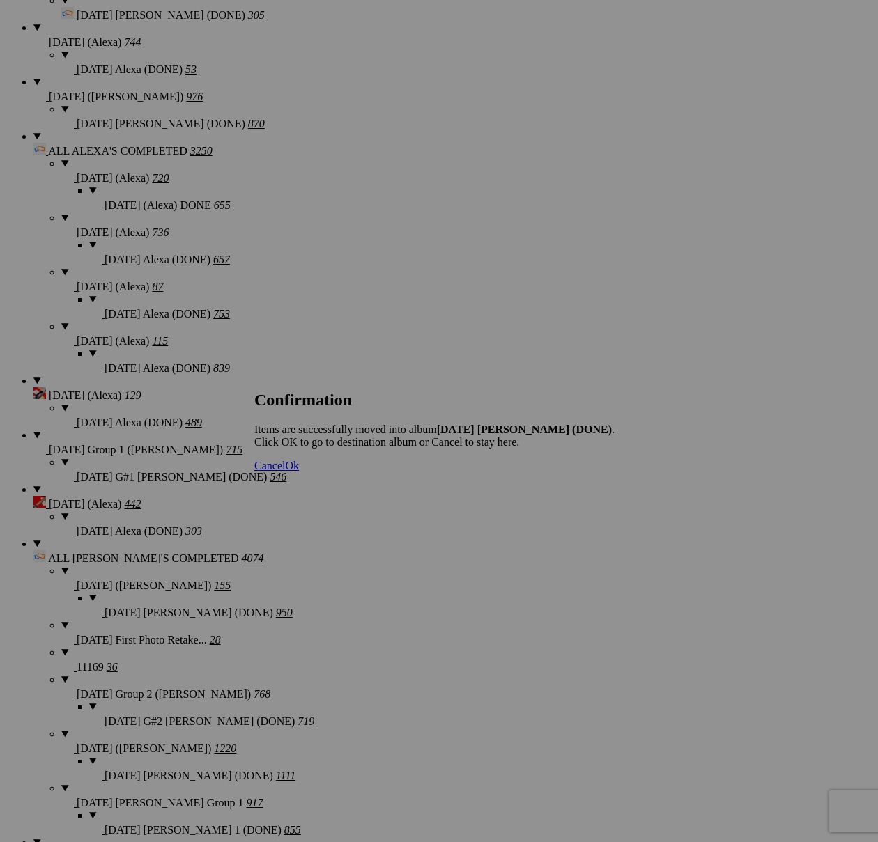
click at [285, 472] on span "Cancel" at bounding box center [269, 466] width 31 height 12
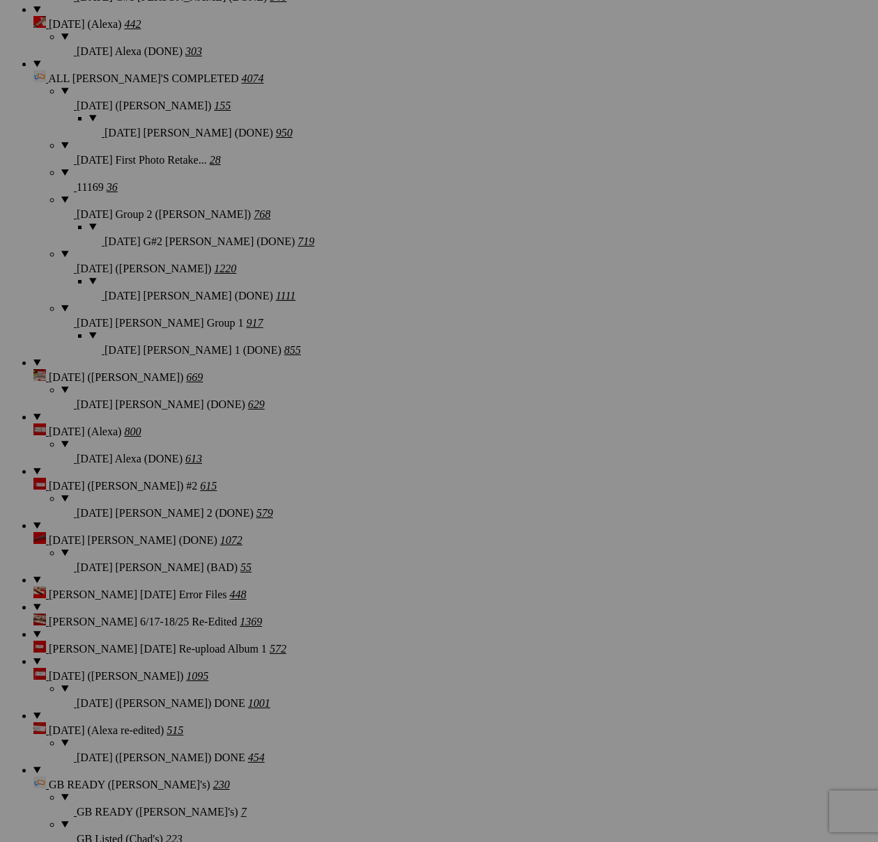
scroll to position [1769, 0]
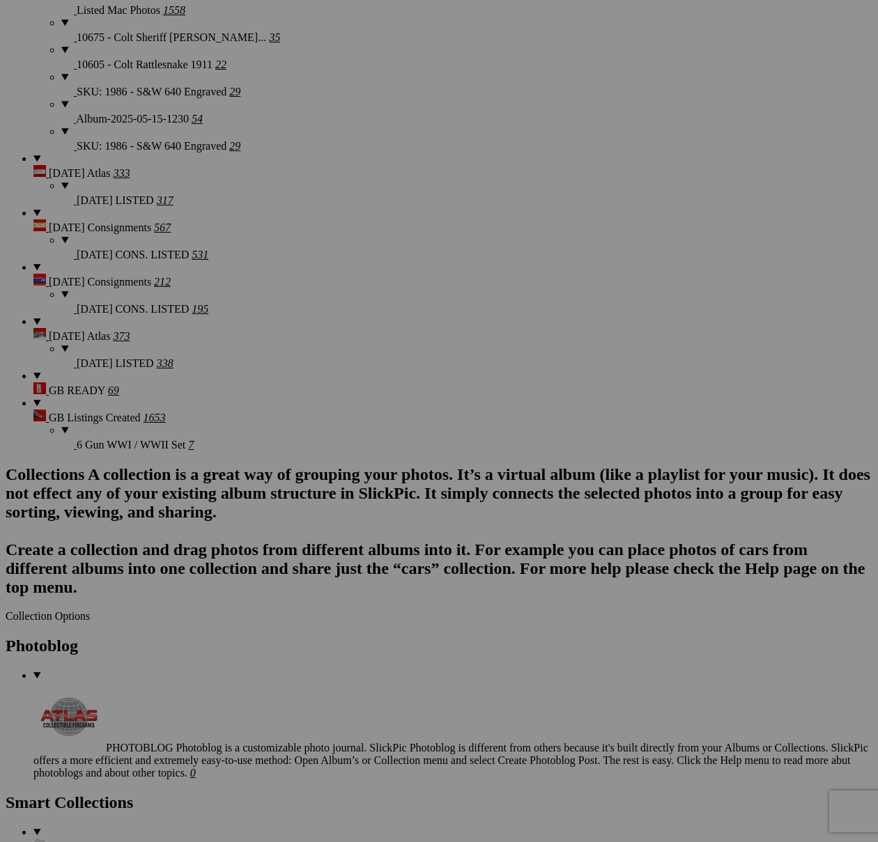
scroll to position [3010, 0]
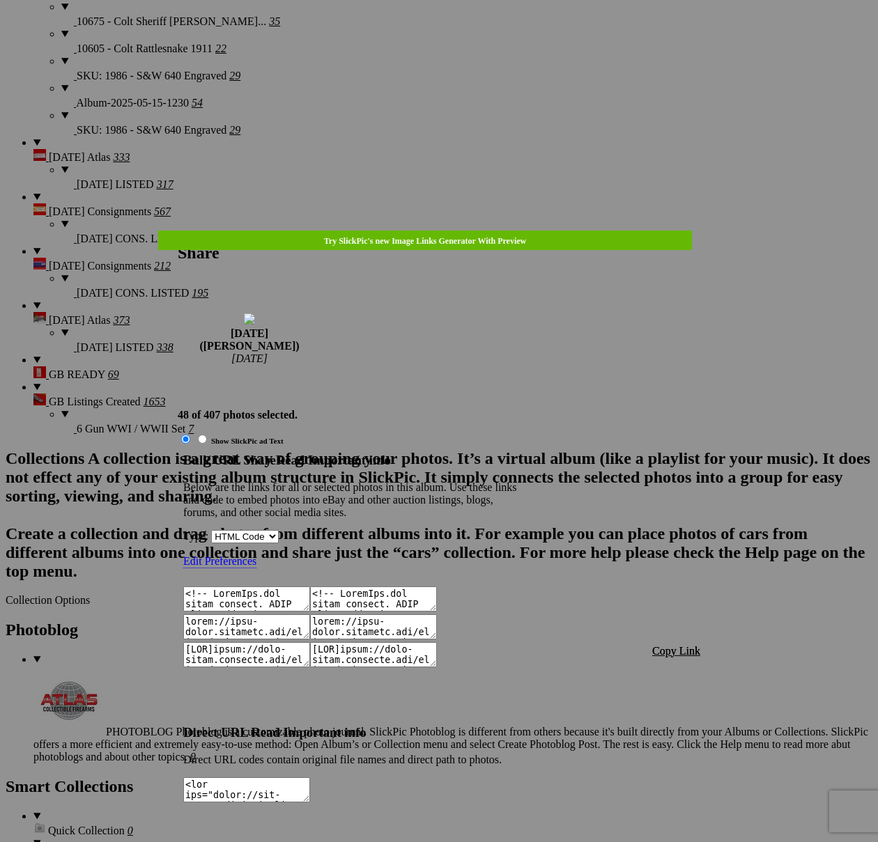
click at [679, 645] on span "Copy Link" at bounding box center [676, 651] width 48 height 12
click at [463, 45] on div at bounding box center [439, 421] width 878 height 842
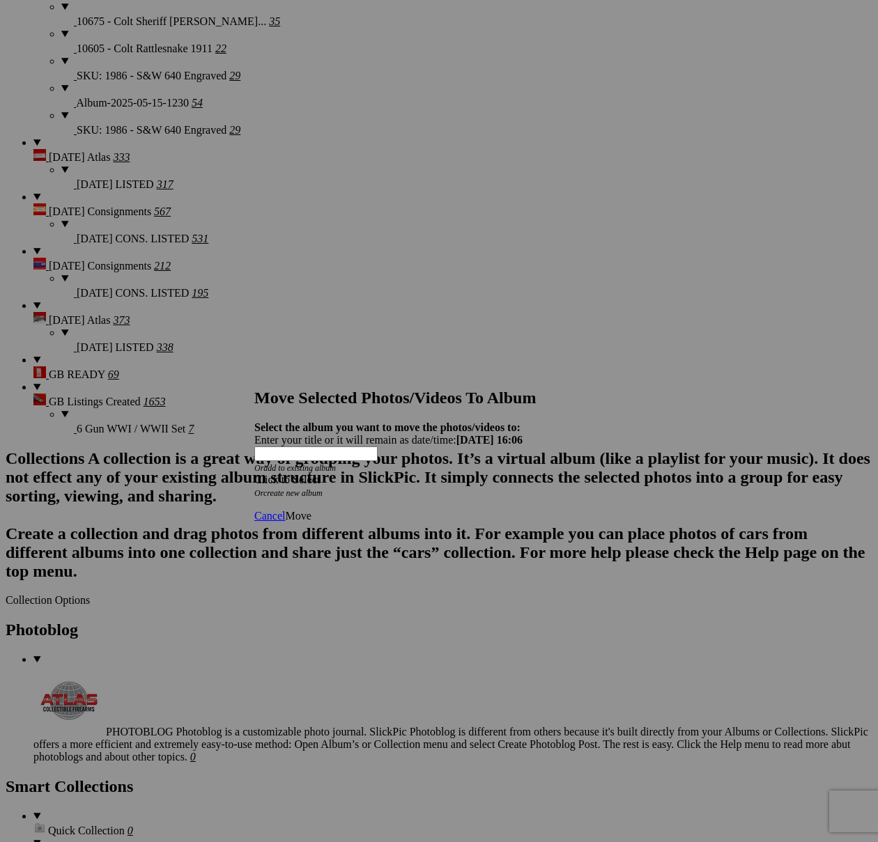
click at [254, 474] on span at bounding box center [254, 480] width 0 height 12
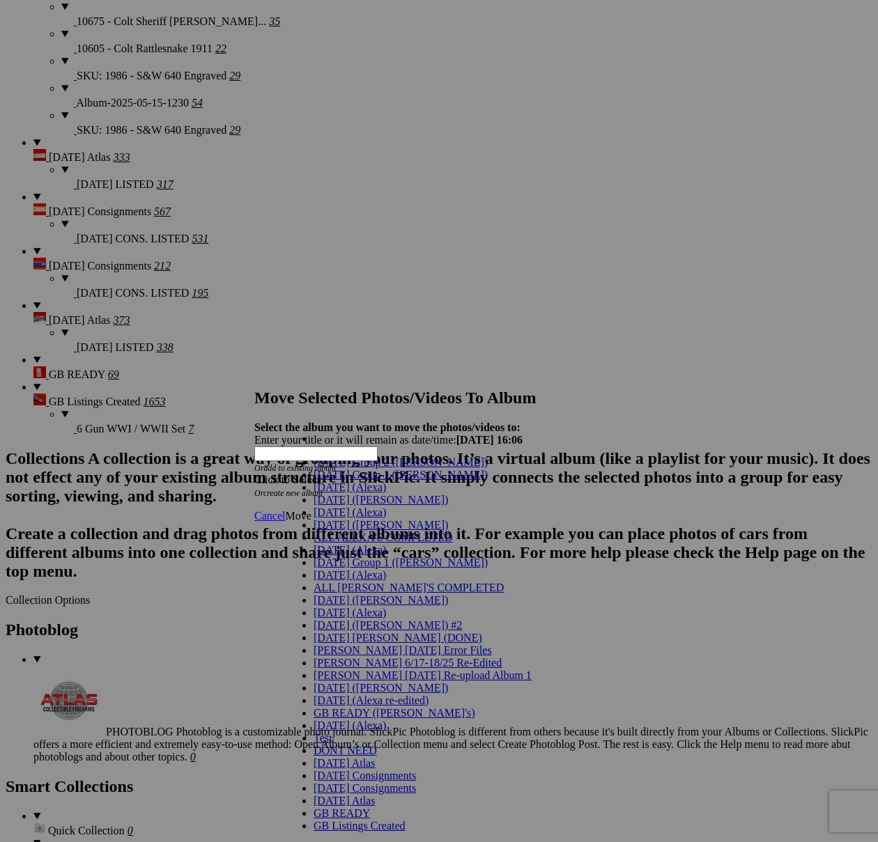
click at [329, 506] on span "[DATE] ([PERSON_NAME])" at bounding box center [380, 500] width 134 height 12
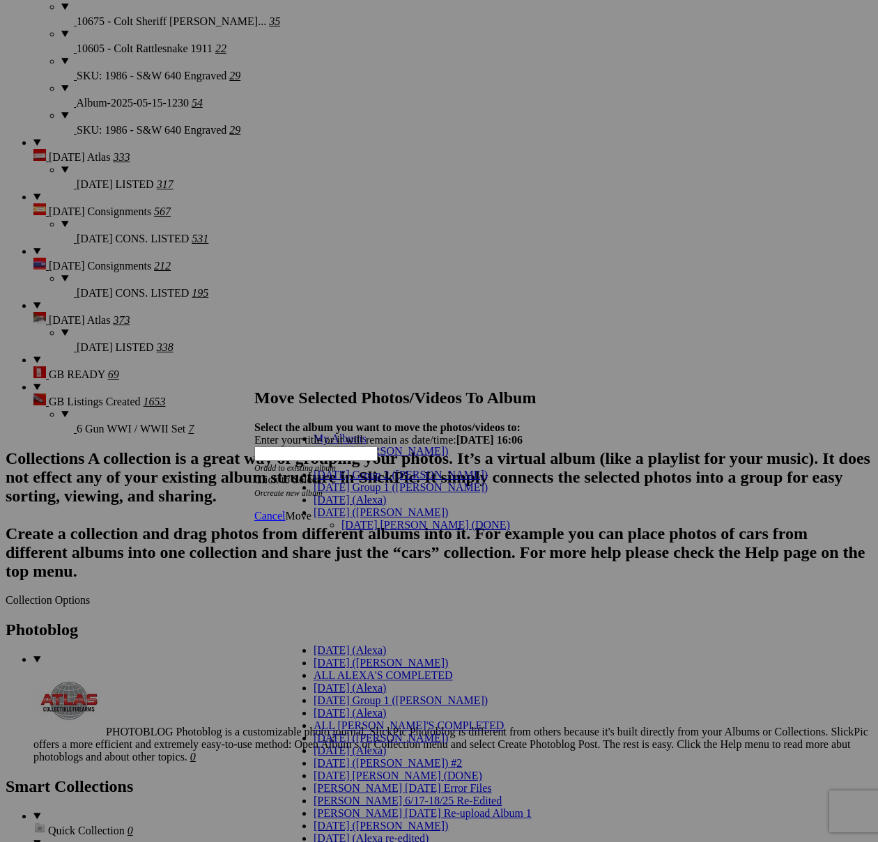
click at [355, 519] on link "[DATE] [PERSON_NAME] (DONE)" at bounding box center [425, 525] width 169 height 12
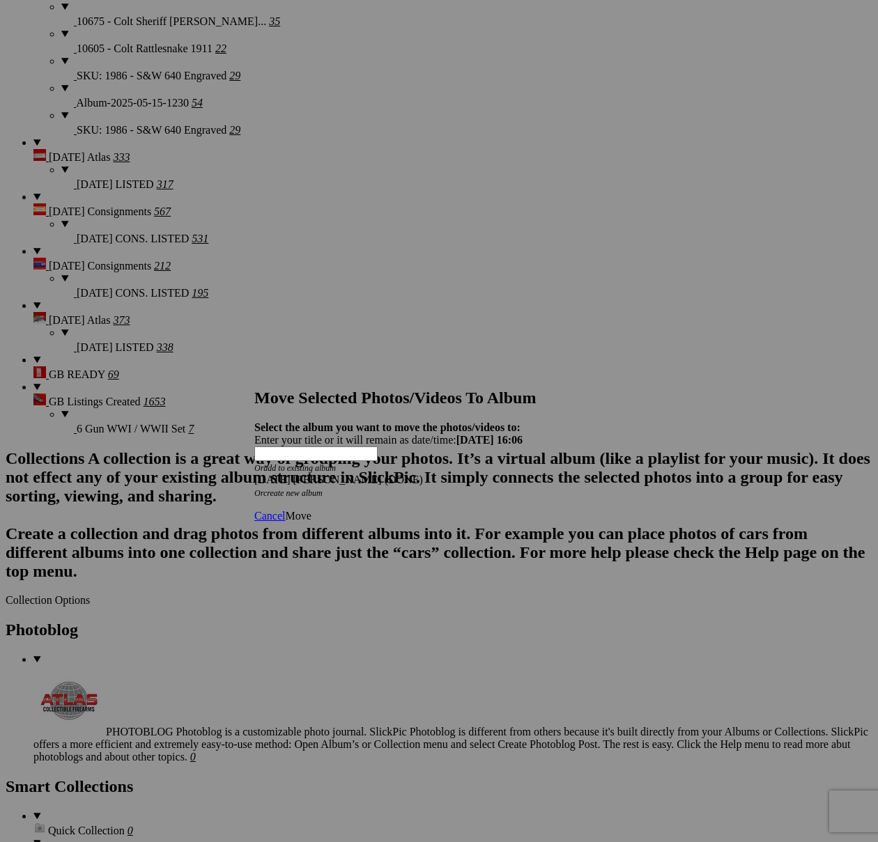
click at [311, 510] on span "Move" at bounding box center [298, 516] width 26 height 12
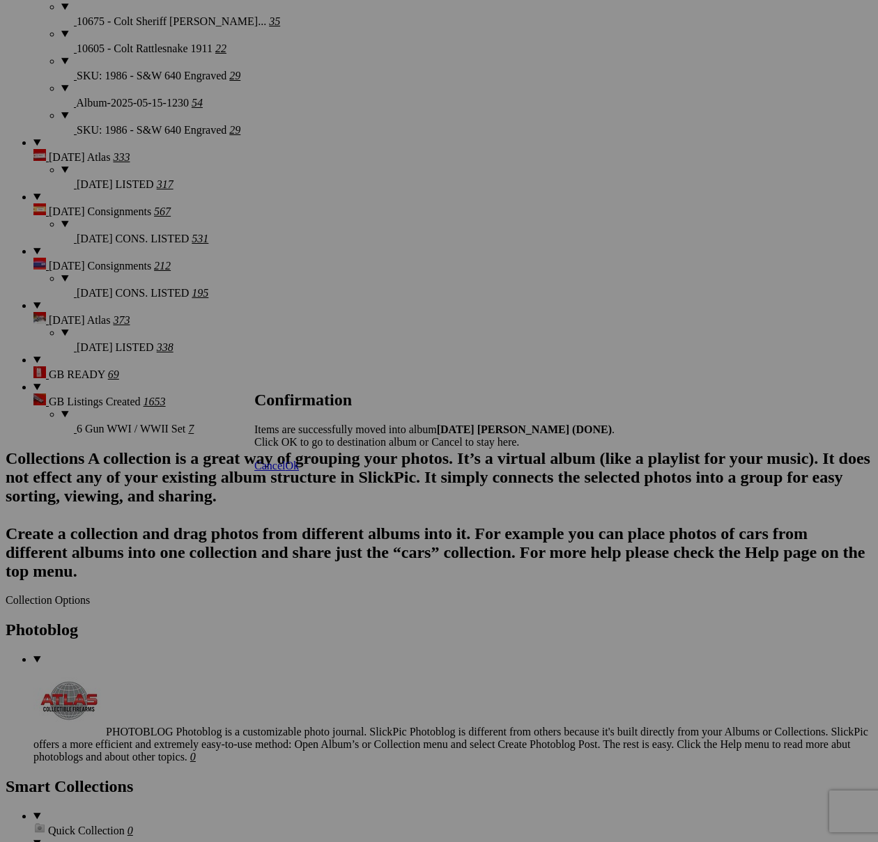
click at [285, 472] on span "Cancel" at bounding box center [269, 466] width 31 height 12
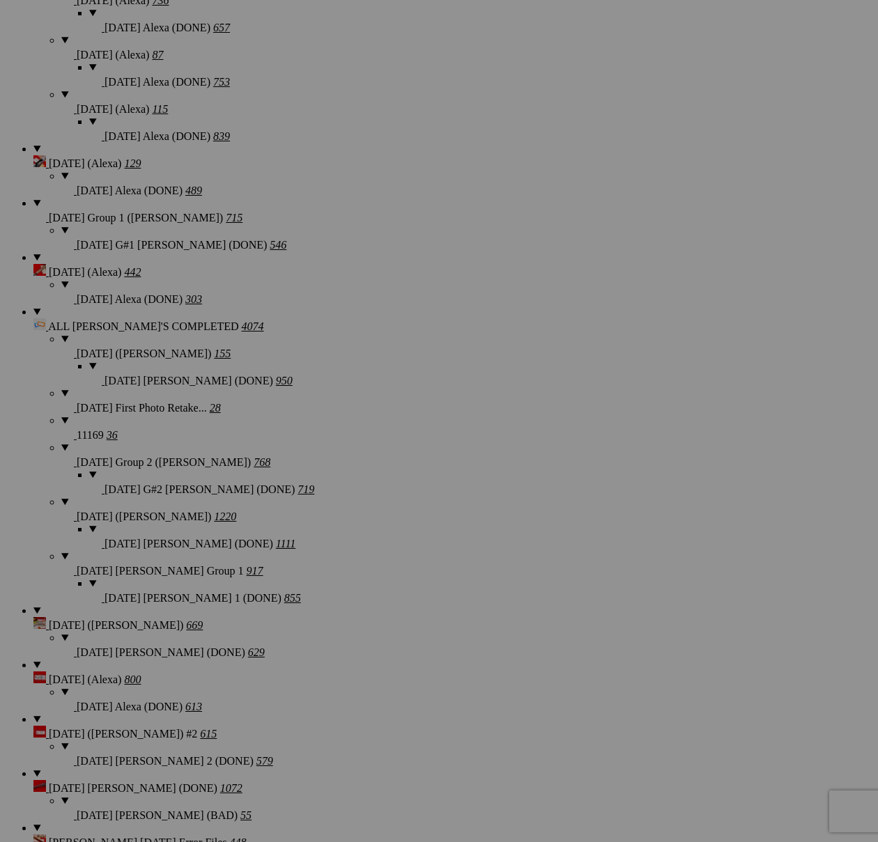
scroll to position [1533, 0]
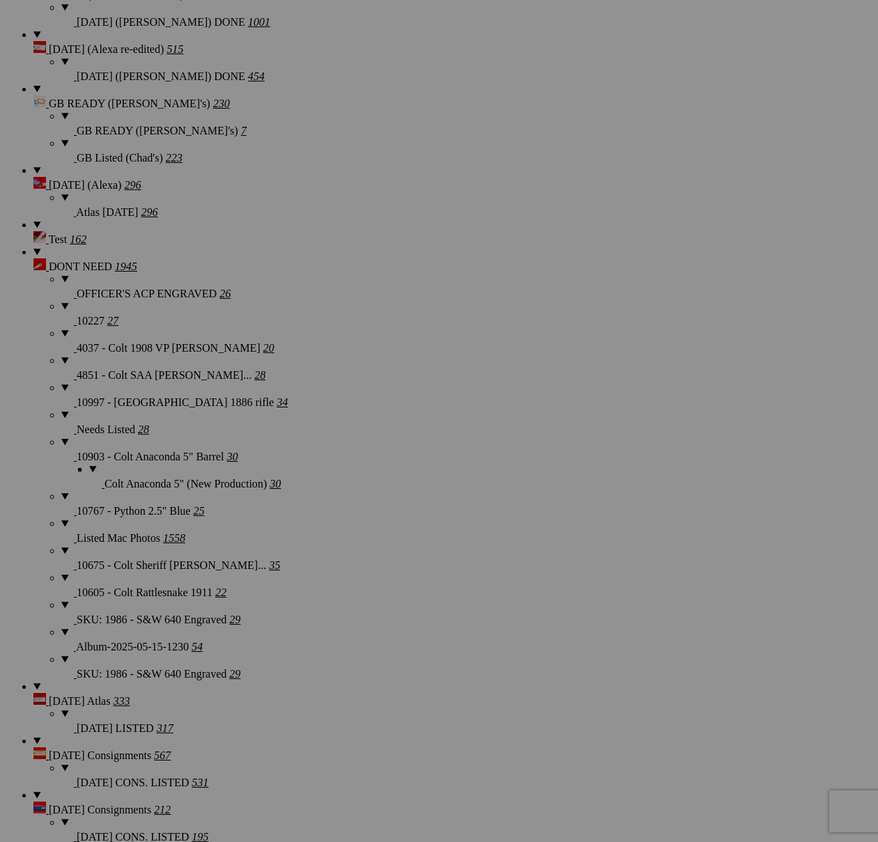
scroll to position [2468, 0]
type textarea "<!-- [DOMAIN_NAME] image hosting. HTML Bulk Share code Starts Here --> <div sty…"
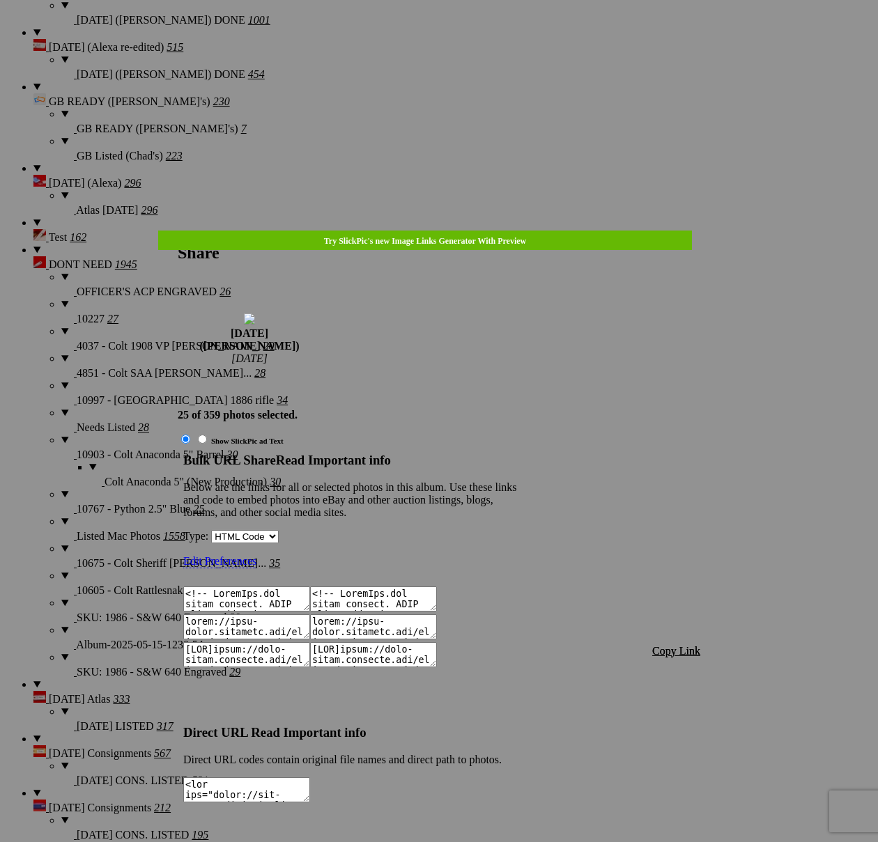
click at [660, 645] on span "Copy Link" at bounding box center [676, 651] width 48 height 12
click at [445, 36] on div at bounding box center [439, 421] width 878 height 842
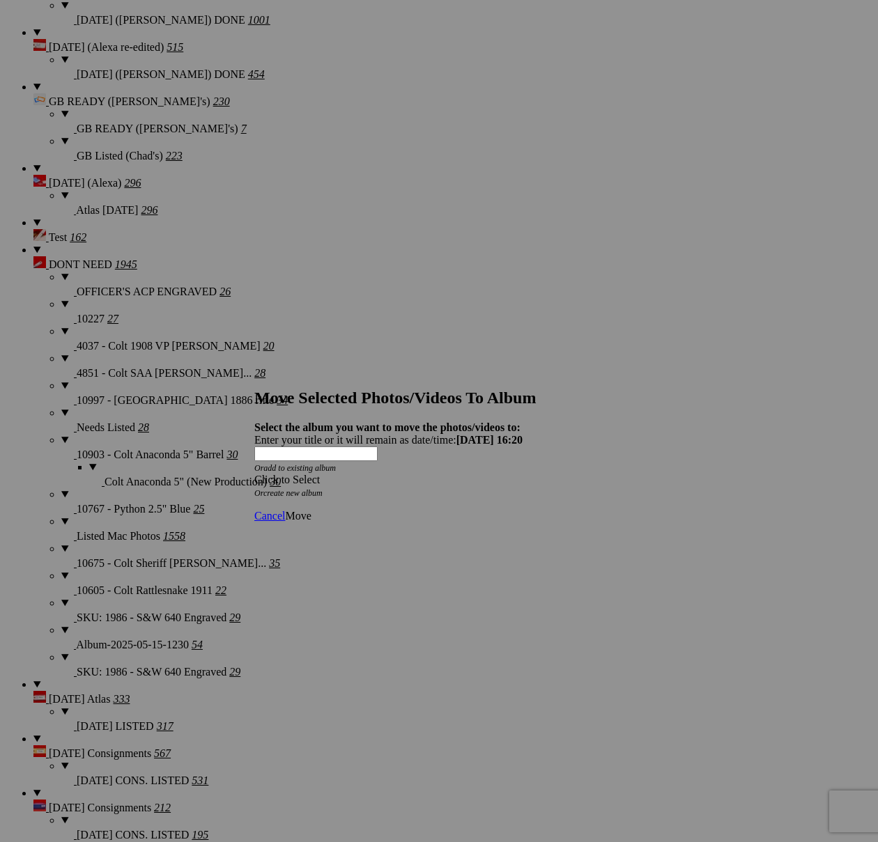
click at [254, 474] on span at bounding box center [254, 480] width 0 height 12
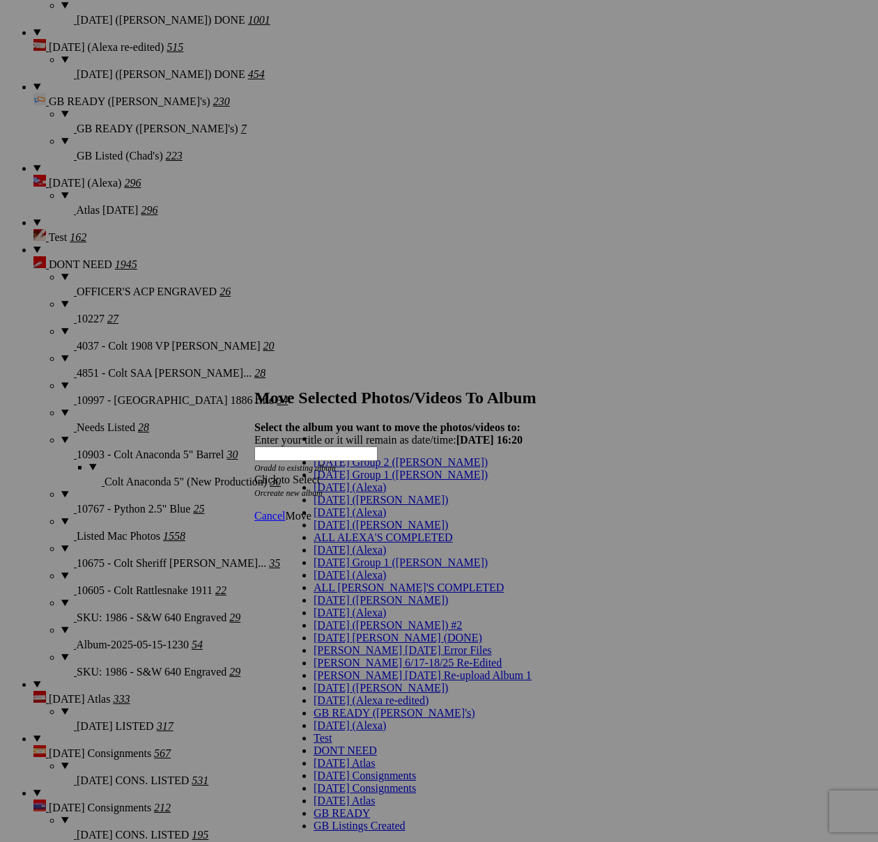
click at [318, 506] on span "[DATE] ([PERSON_NAME])" at bounding box center [380, 500] width 134 height 12
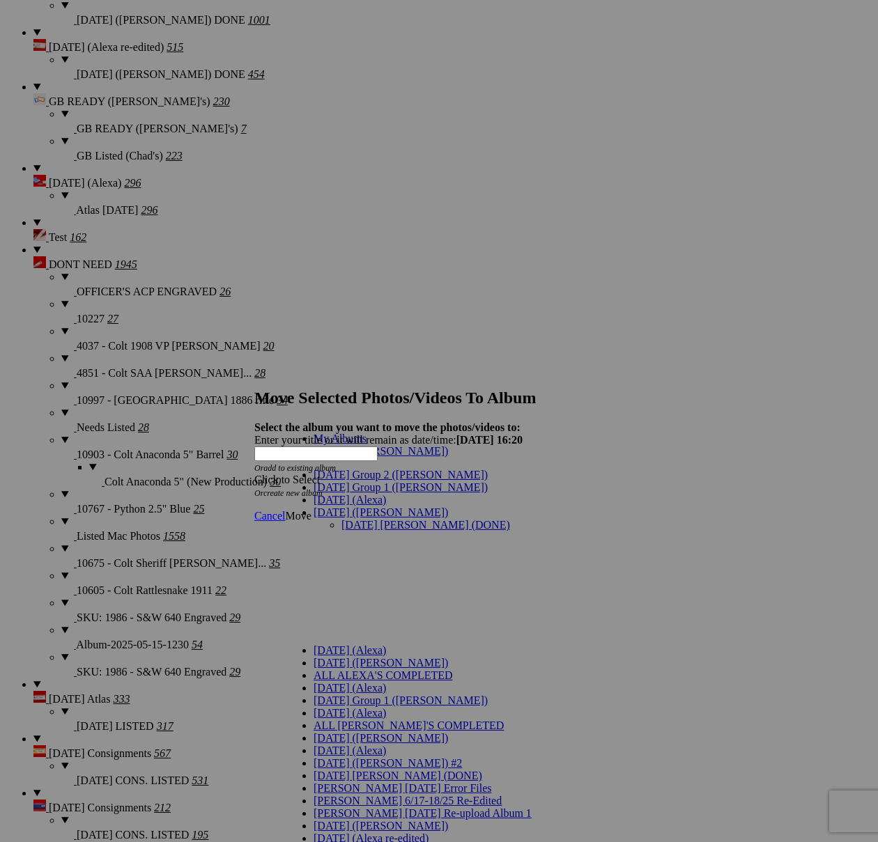
drag, startPoint x: 352, startPoint y: 487, endPoint x: 373, endPoint y: 487, distance: 20.9
click at [352, 519] on link "[DATE] [PERSON_NAME] (DONE)" at bounding box center [425, 525] width 169 height 12
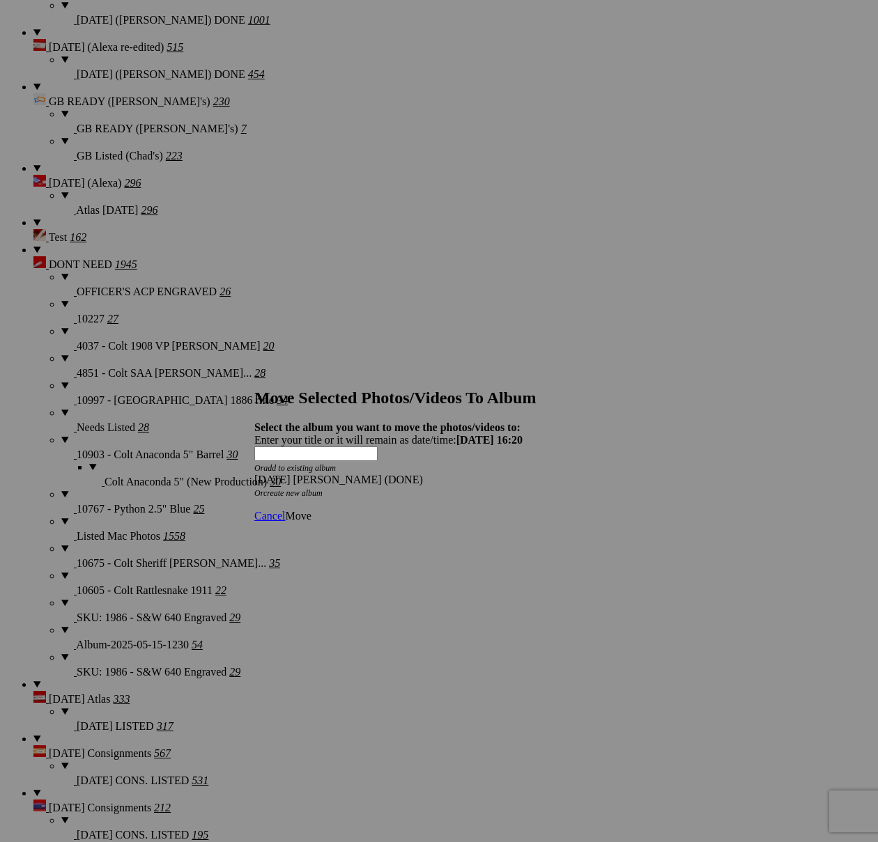
click at [311, 510] on span "Move" at bounding box center [298, 516] width 26 height 12
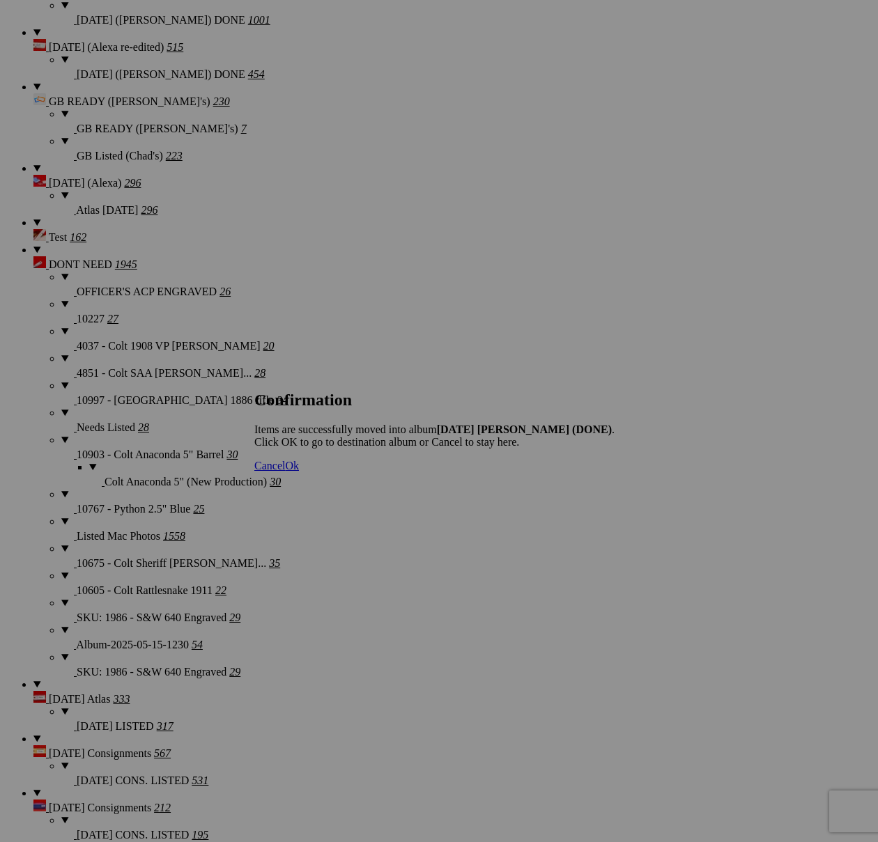
click at [285, 472] on span "Cancel" at bounding box center [269, 466] width 31 height 12
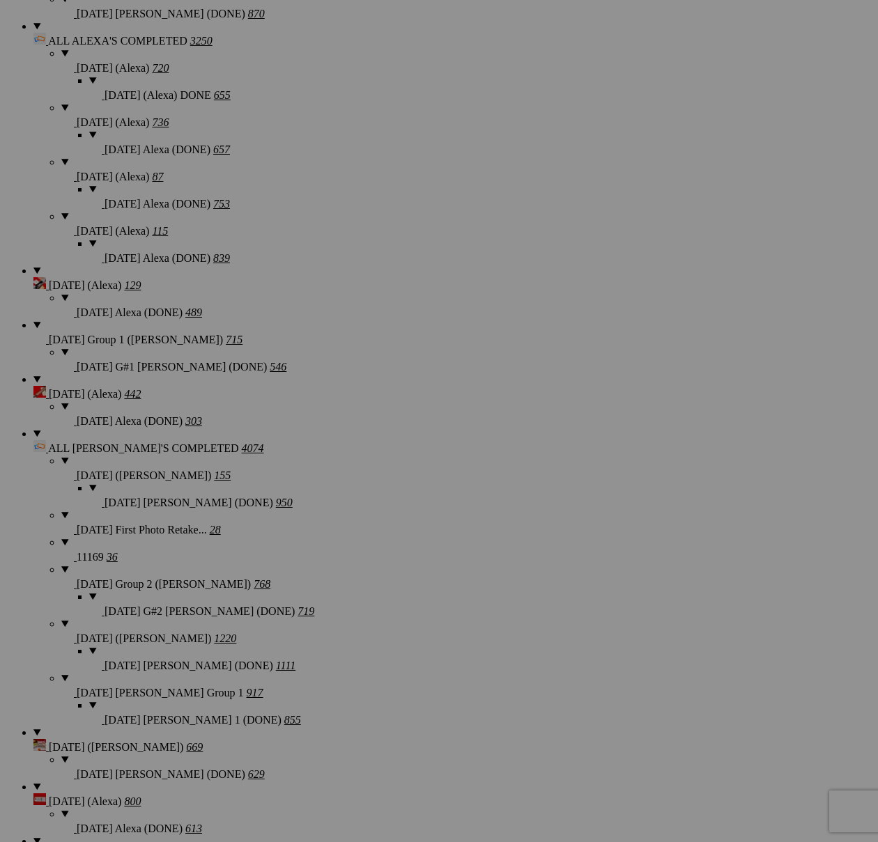
scroll to position [1593, 0]
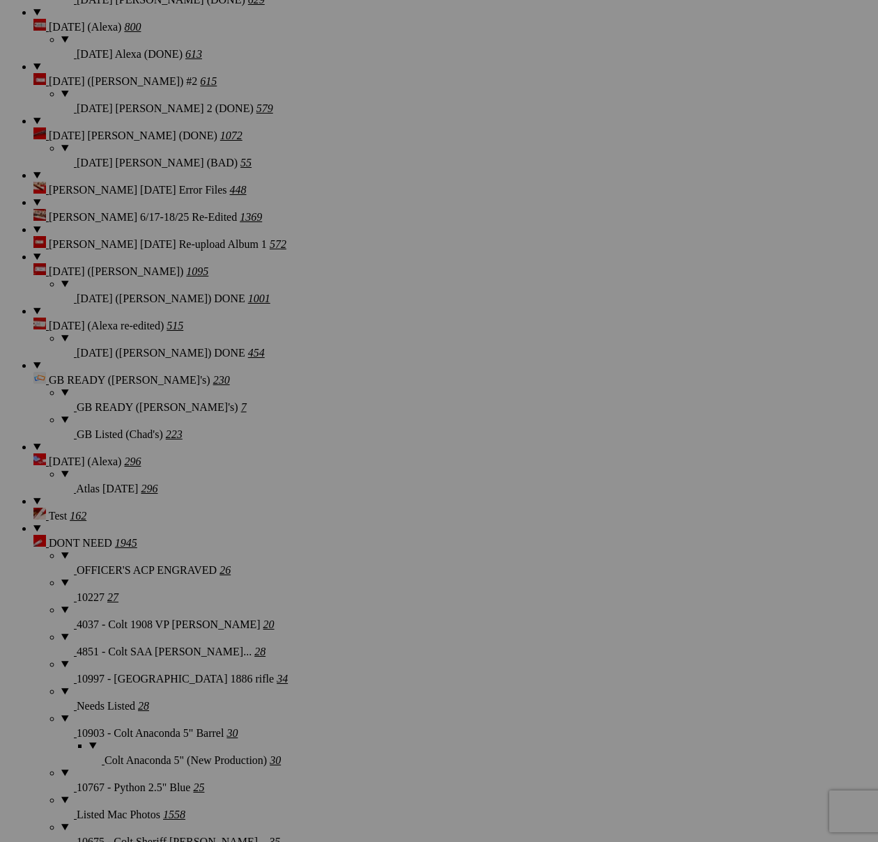
scroll to position [2552, 0]
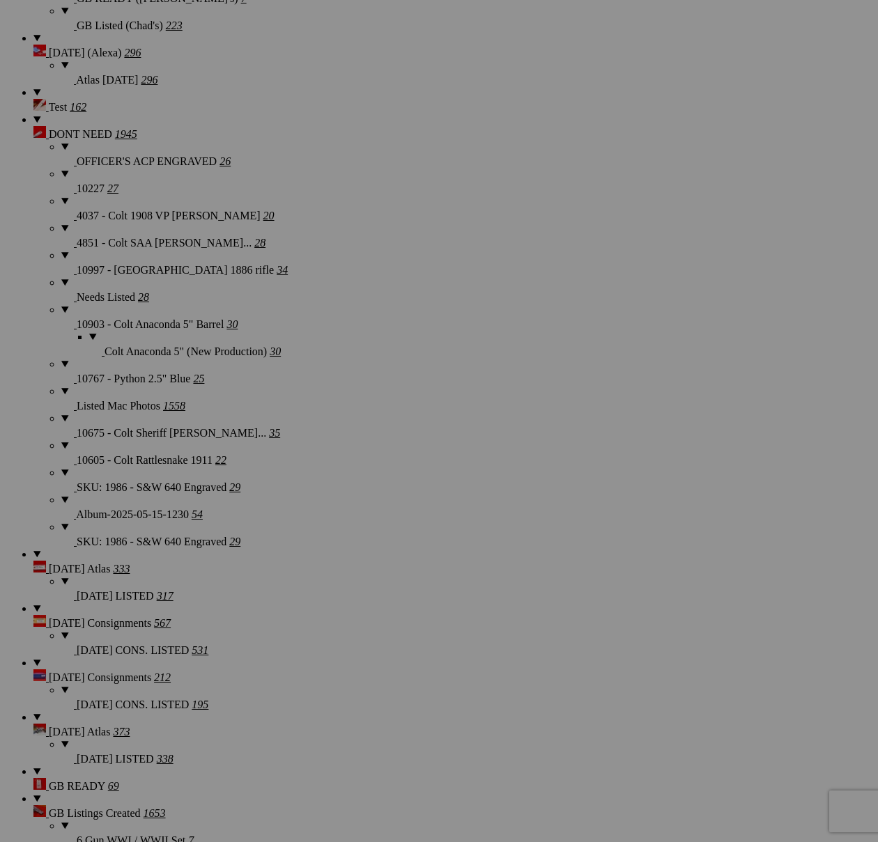
scroll to position [2598, 0]
type textarea "<!-- [DOMAIN_NAME] image hosting. HTML Bulk Share code Starts Here --> <div sty…"
